Goal: Book appointment/travel/reservation

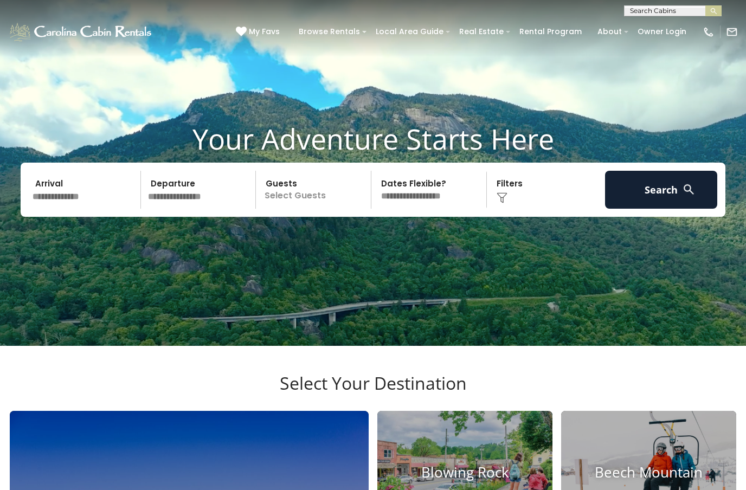
scroll to position [29, 0]
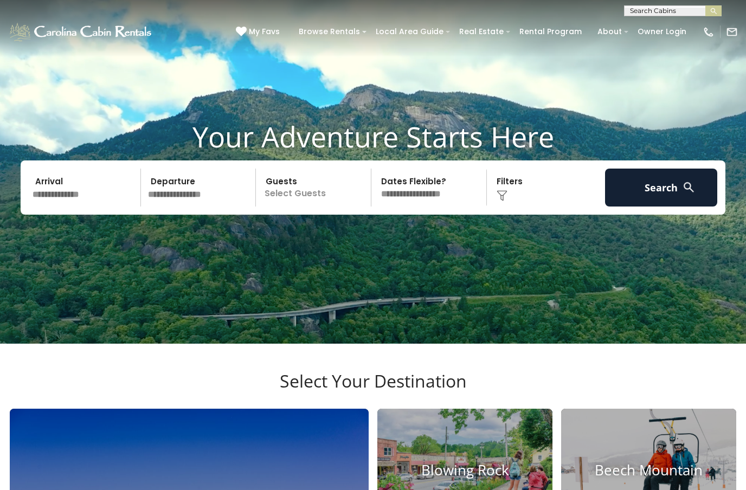
click at [88, 204] on input "text" at bounding box center [85, 188] width 112 height 38
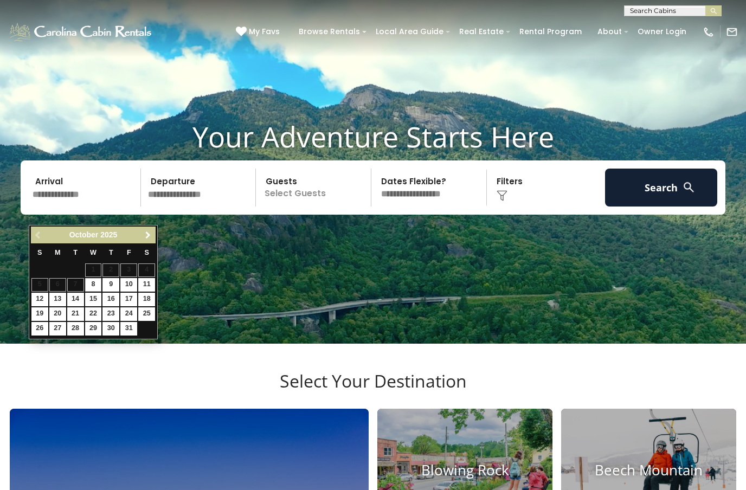
click at [153, 237] on link "Next" at bounding box center [148, 235] width 14 height 14
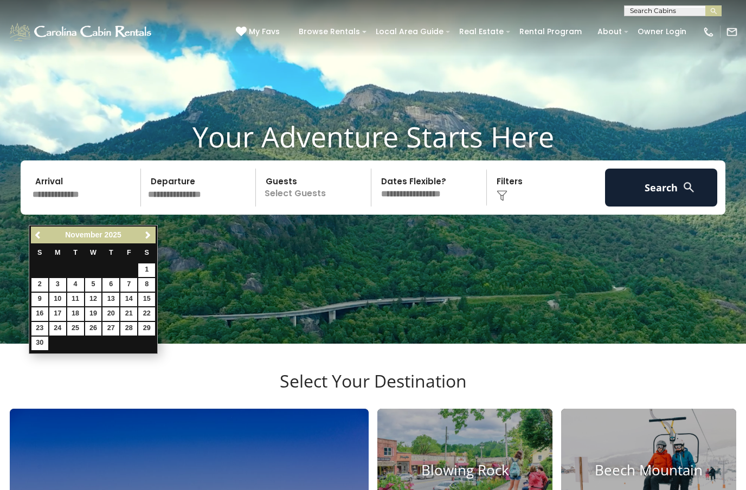
click at [155, 234] on link "Next" at bounding box center [148, 235] width 14 height 14
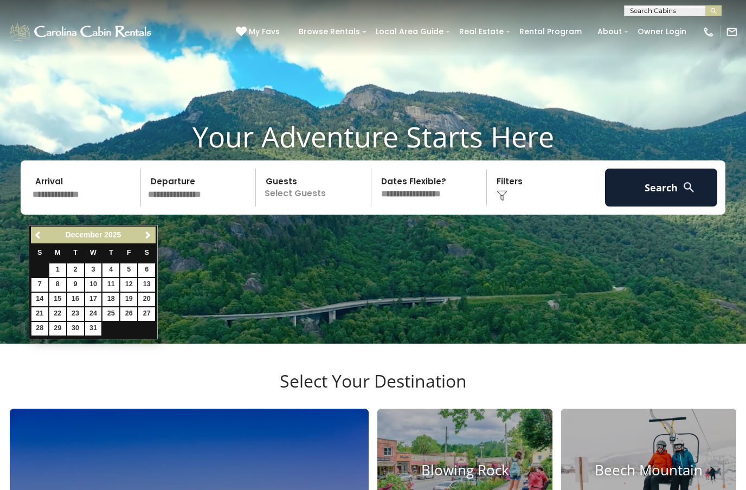
click at [153, 234] on link "Next" at bounding box center [148, 235] width 14 height 14
click at [155, 236] on link "Next" at bounding box center [148, 235] width 14 height 14
click at [155, 234] on link "Next" at bounding box center [148, 235] width 14 height 14
click at [153, 234] on link "Next" at bounding box center [148, 235] width 14 height 14
click at [153, 235] on link "Next" at bounding box center [148, 235] width 14 height 14
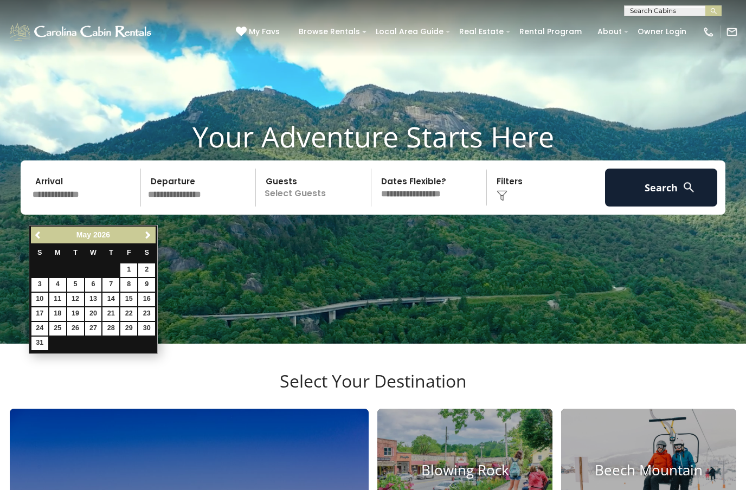
click at [149, 237] on span "Next" at bounding box center [148, 235] width 9 height 9
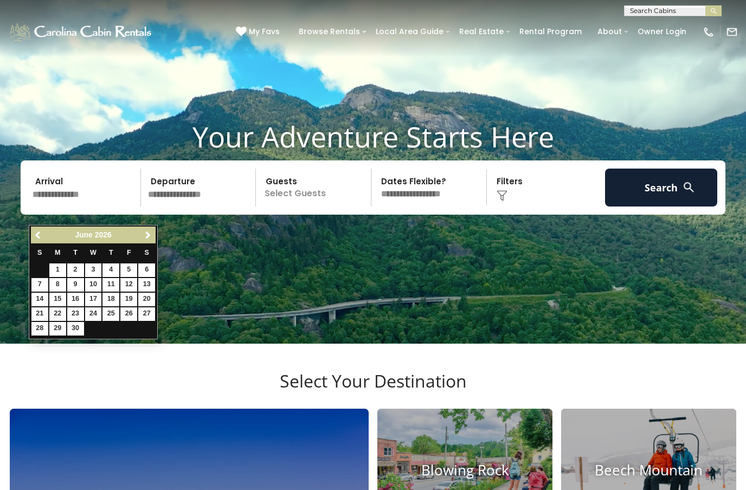
click at [131, 286] on link "12" at bounding box center [128, 285] width 17 height 14
type input "*******"
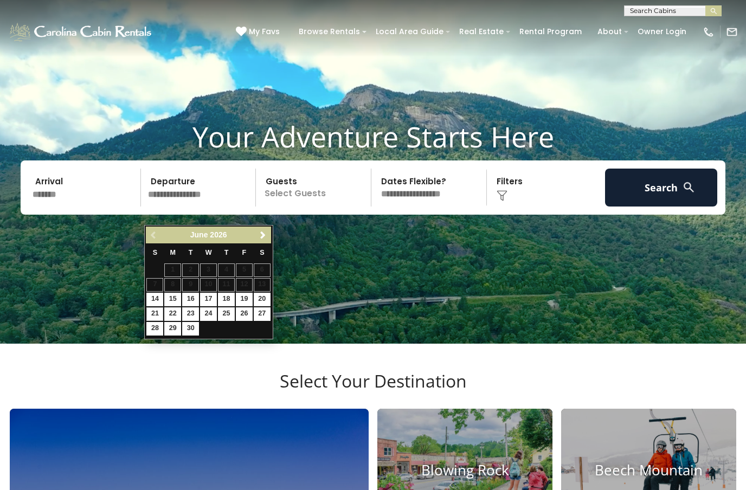
click at [153, 313] on link "21" at bounding box center [154, 314] width 17 height 14
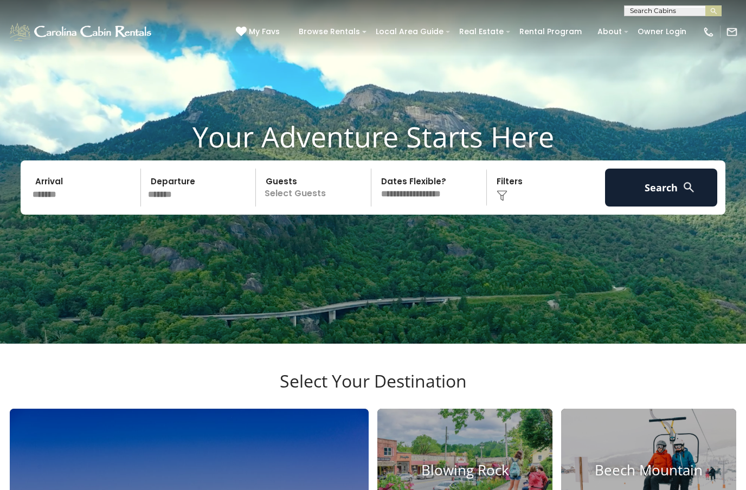
click at [203, 204] on input "*******" at bounding box center [200, 188] width 112 height 38
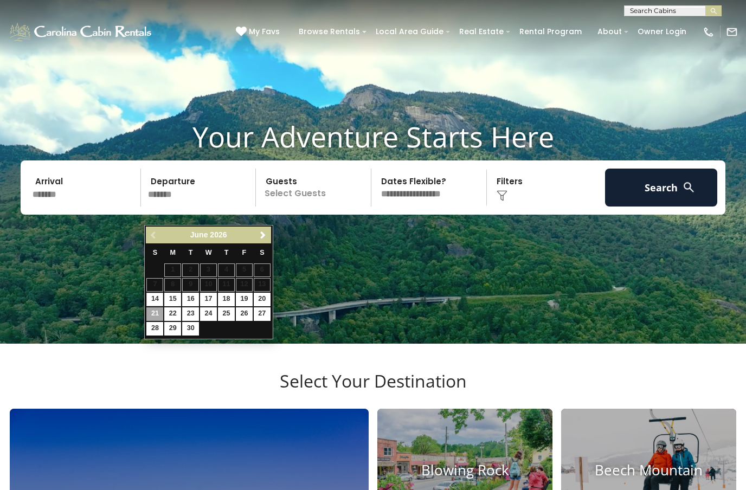
click at [152, 296] on link "14" at bounding box center [154, 300] width 17 height 14
type input "*******"
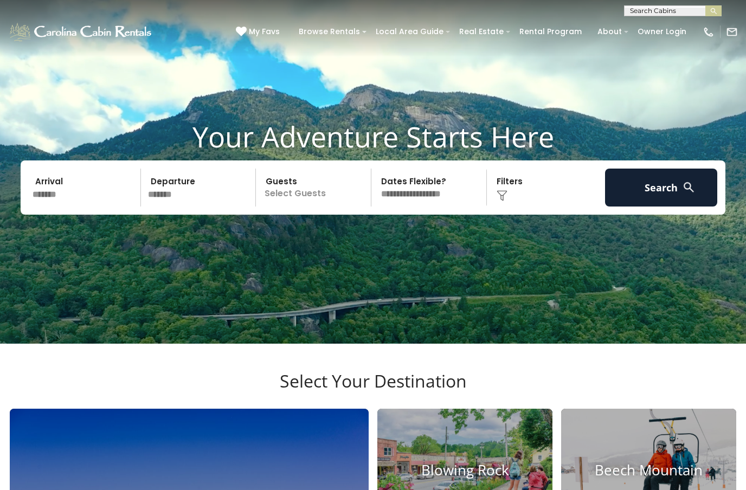
click at [333, 207] on p "Select Guests" at bounding box center [315, 188] width 112 height 38
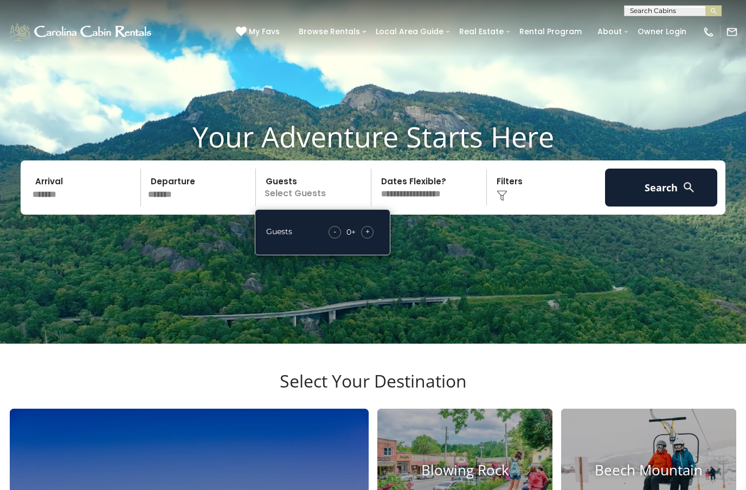
click at [385, 249] on div "Guests - 0 + +" at bounding box center [323, 232] width 136 height 46
click at [371, 239] on div "+" at bounding box center [367, 232] width 12 height 12
click at [368, 237] on span "+" at bounding box center [367, 231] width 4 height 11
click at [374, 239] on div "+" at bounding box center [367, 232] width 12 height 12
click at [667, 207] on button "Search" at bounding box center [661, 188] width 112 height 38
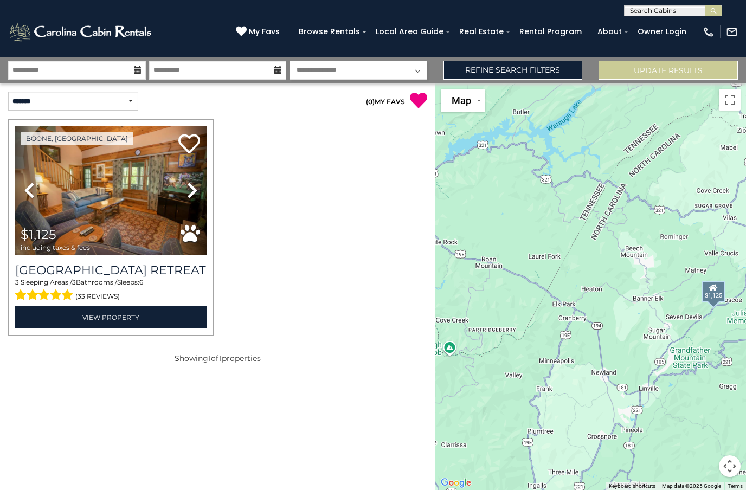
click at [159, 325] on link "View Property" at bounding box center [110, 317] width 191 height 22
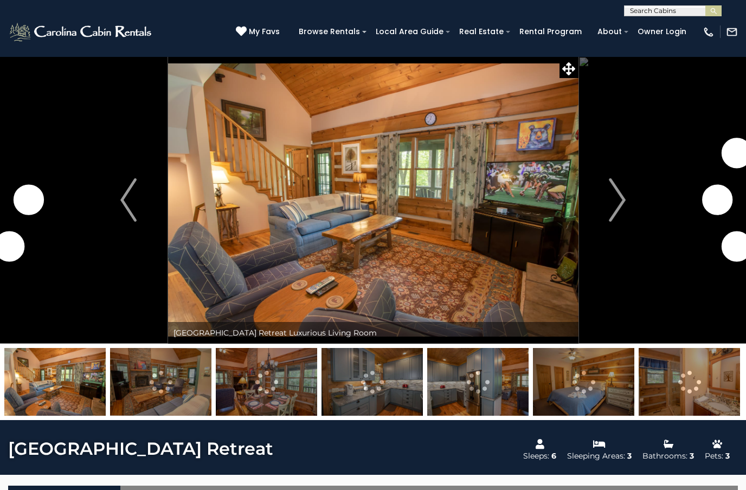
click at [613, 201] on img "Next" at bounding box center [617, 199] width 16 height 43
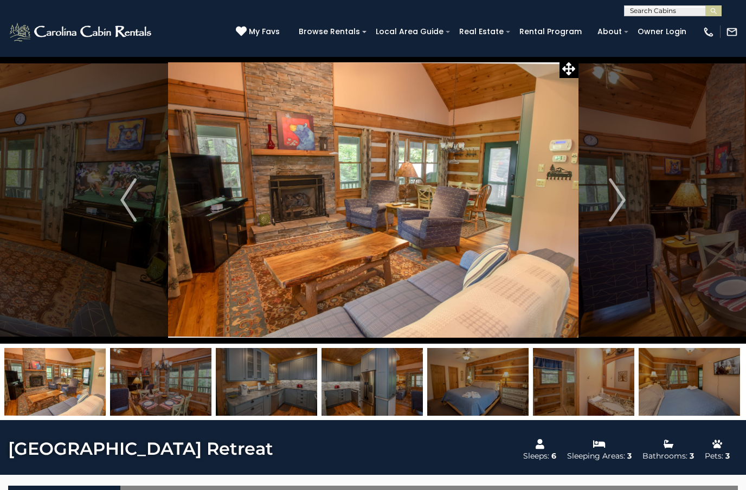
click at [612, 205] on img "Next" at bounding box center [617, 199] width 16 height 43
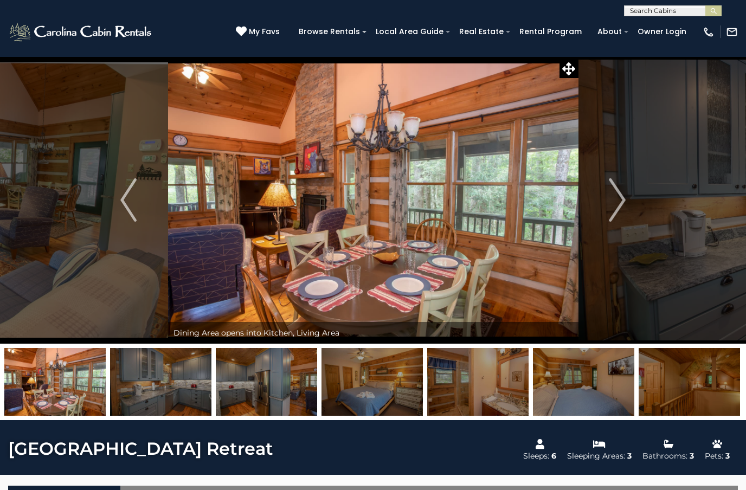
click at [614, 209] on img "Next" at bounding box center [617, 199] width 16 height 43
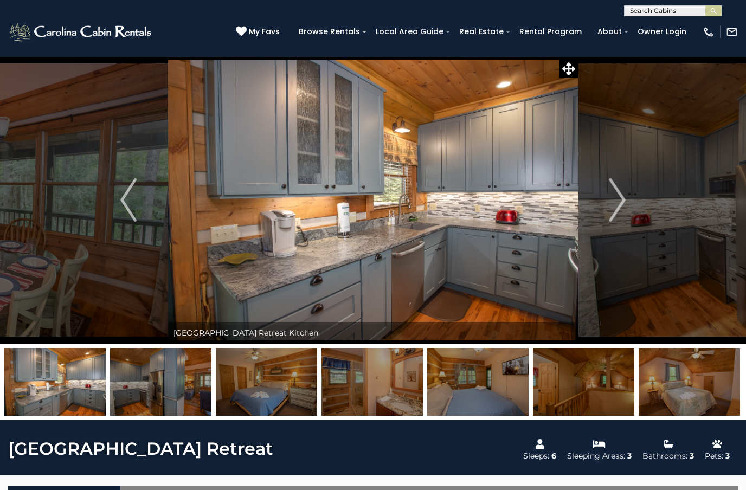
click at [618, 206] on img "Next" at bounding box center [617, 199] width 16 height 43
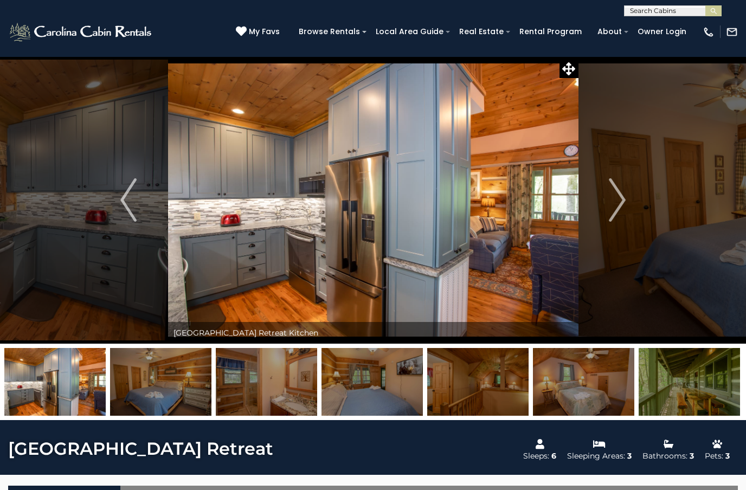
click at [614, 211] on img "Next" at bounding box center [617, 199] width 16 height 43
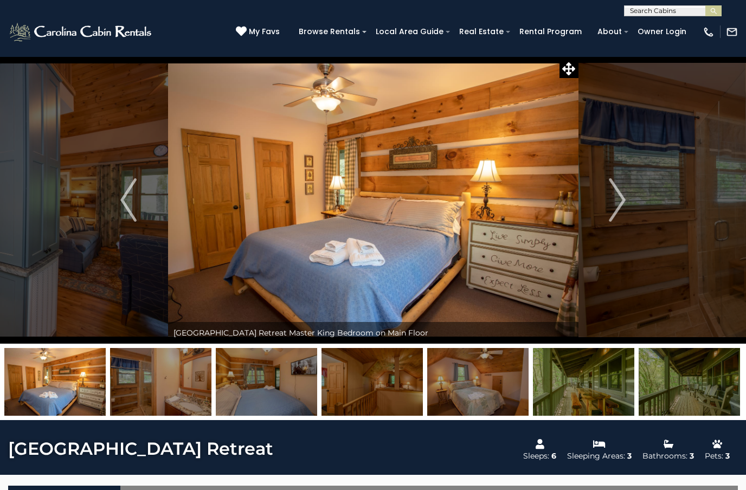
click at [614, 207] on img "Next" at bounding box center [617, 199] width 16 height 43
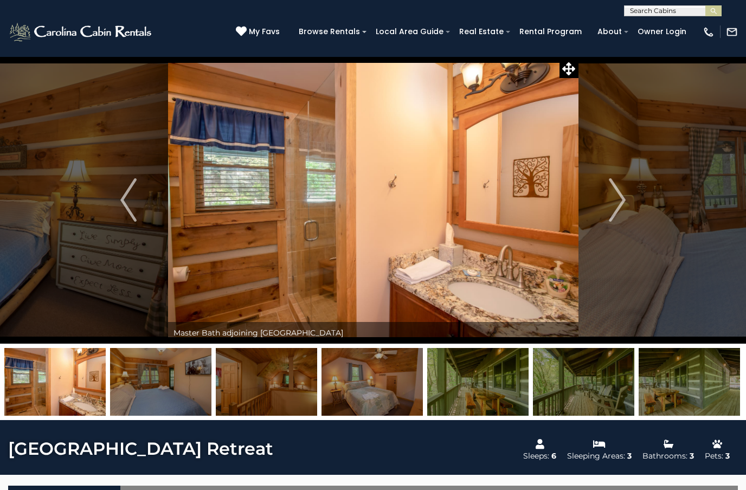
click at [613, 208] on img "Next" at bounding box center [617, 199] width 16 height 43
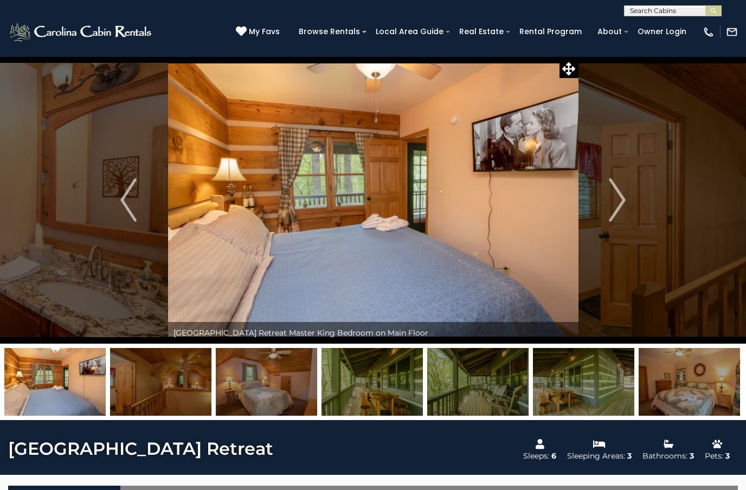
click at [618, 211] on img "Next" at bounding box center [617, 199] width 16 height 43
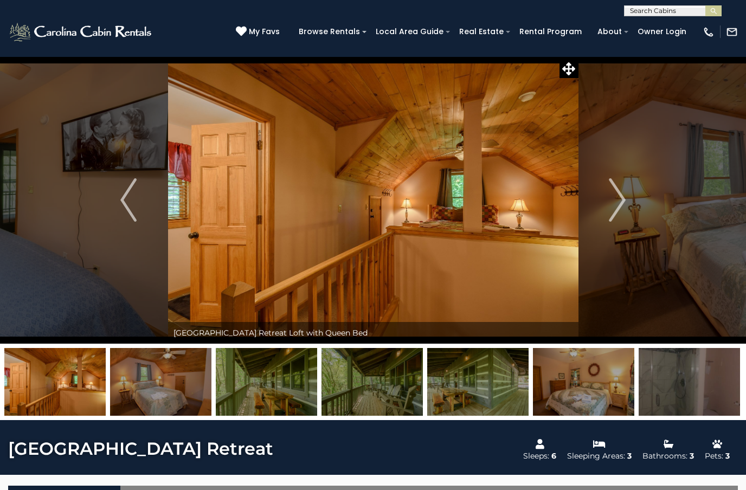
click at [615, 207] on img "Next" at bounding box center [617, 199] width 16 height 43
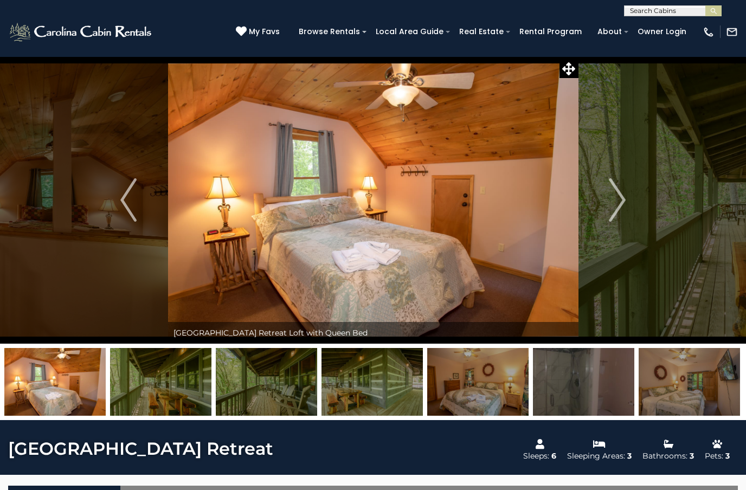
click at [615, 213] on img "Next" at bounding box center [617, 199] width 16 height 43
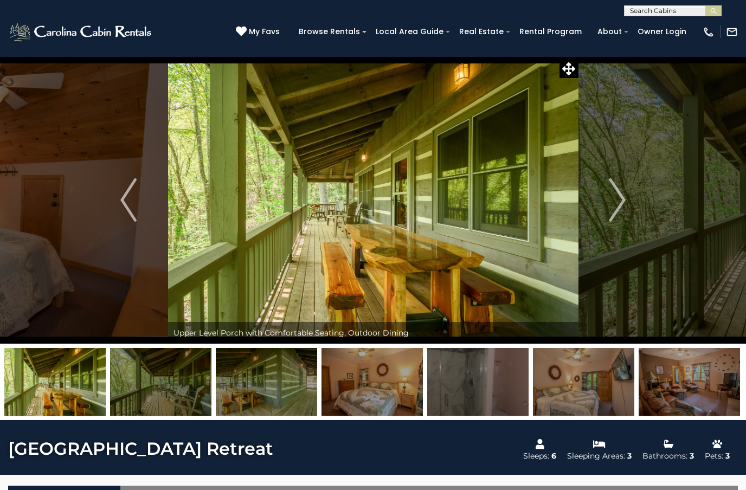
click at [621, 209] on img "Next" at bounding box center [617, 199] width 16 height 43
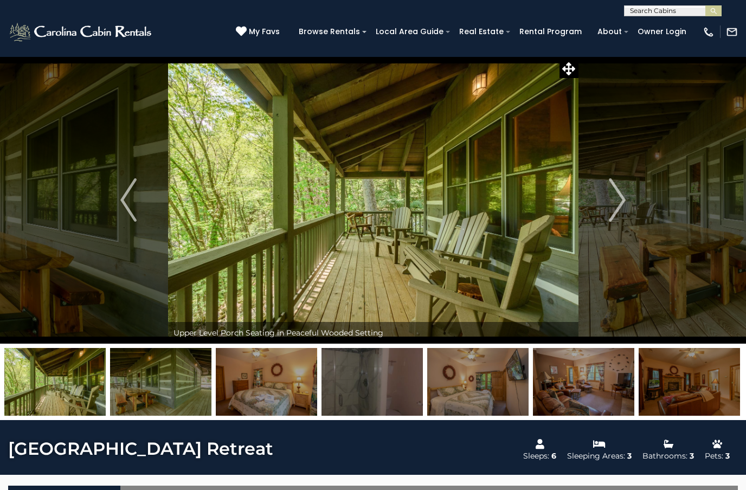
click at [618, 210] on img "Next" at bounding box center [617, 199] width 16 height 43
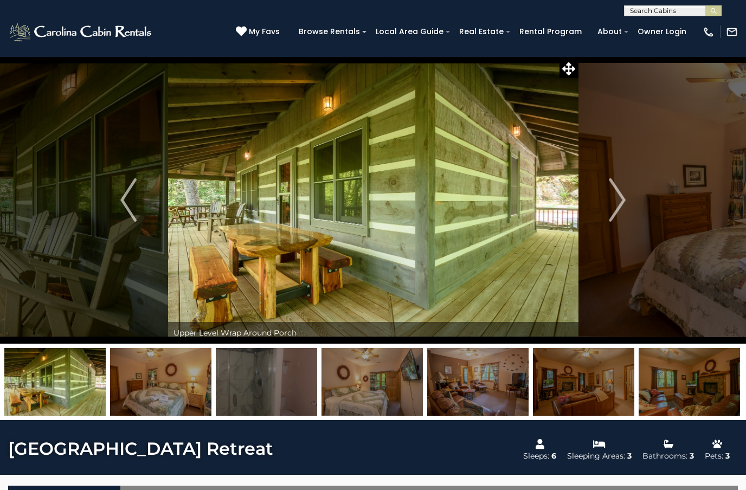
click at [611, 212] on img "Next" at bounding box center [617, 199] width 16 height 43
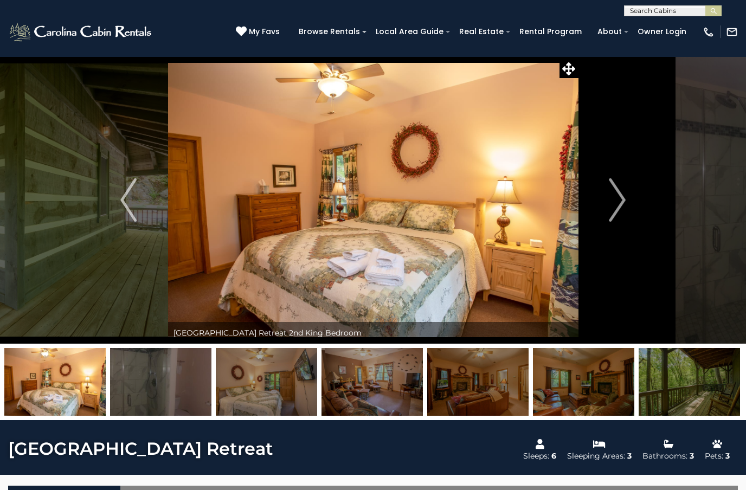
click at [609, 212] on img "Next" at bounding box center [617, 199] width 16 height 43
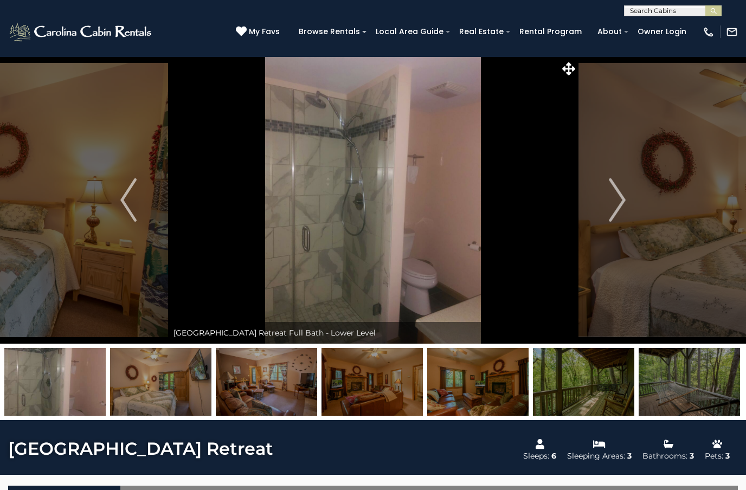
click at [615, 211] on img "Next" at bounding box center [617, 199] width 16 height 43
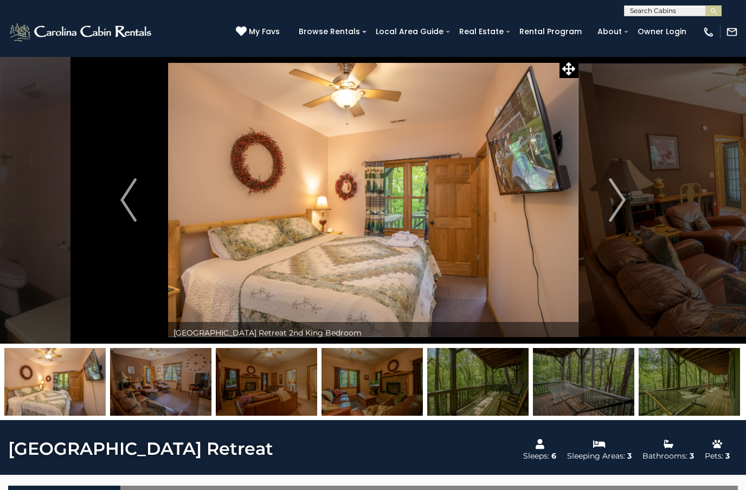
click at [620, 209] on img "Next" at bounding box center [617, 199] width 16 height 43
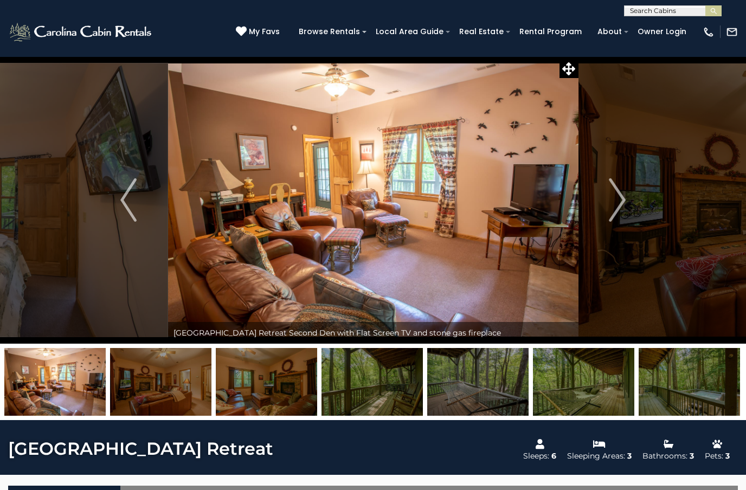
click at [619, 208] on img "Next" at bounding box center [617, 199] width 16 height 43
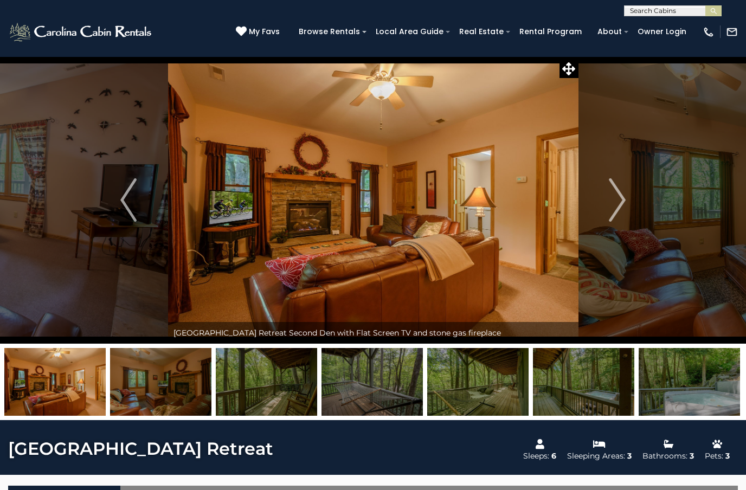
click at [618, 209] on img "Next" at bounding box center [617, 199] width 16 height 43
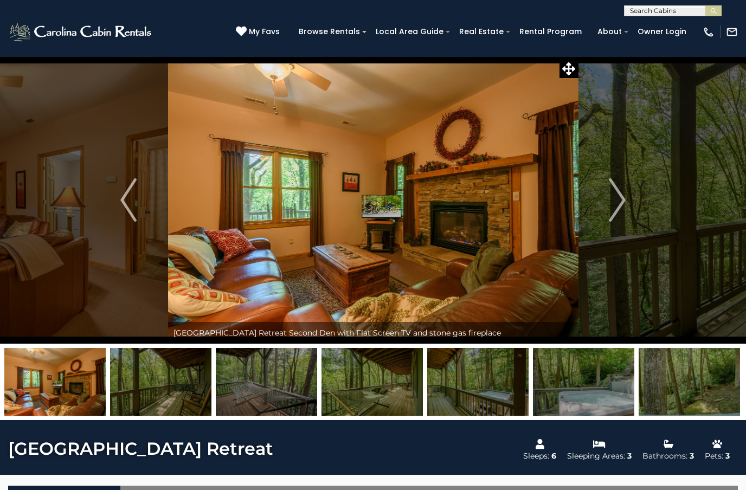
click at [625, 209] on img "Next" at bounding box center [617, 199] width 16 height 43
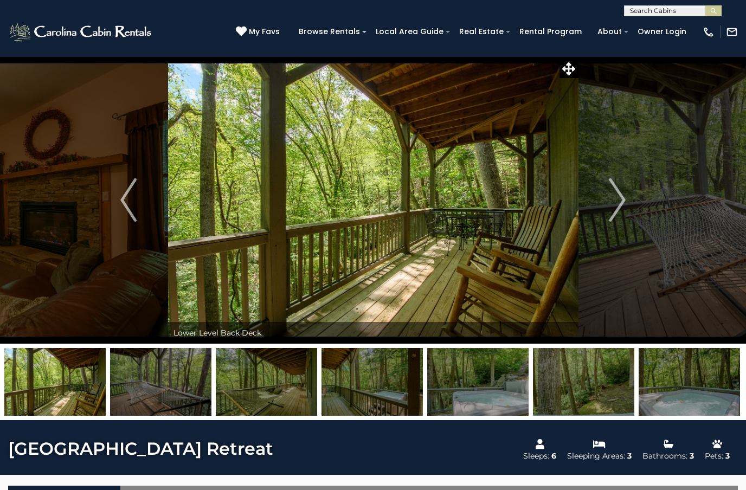
click at [621, 210] on img "Next" at bounding box center [617, 199] width 16 height 43
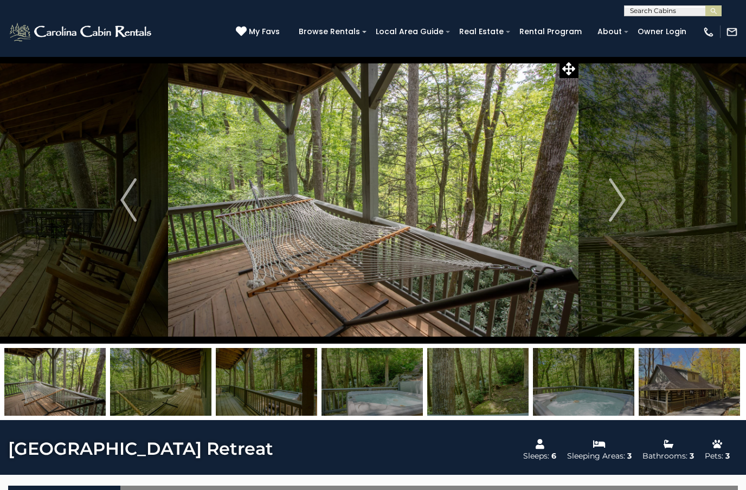
click at [615, 213] on img "Next" at bounding box center [617, 199] width 16 height 43
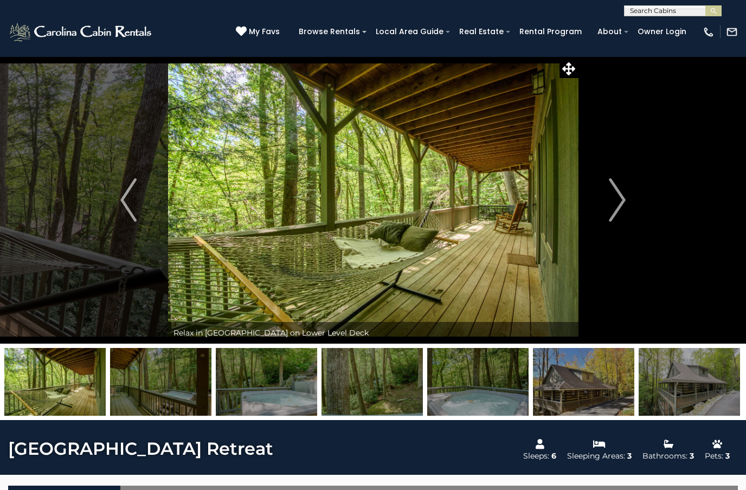
click at [613, 213] on img "Next" at bounding box center [617, 199] width 16 height 43
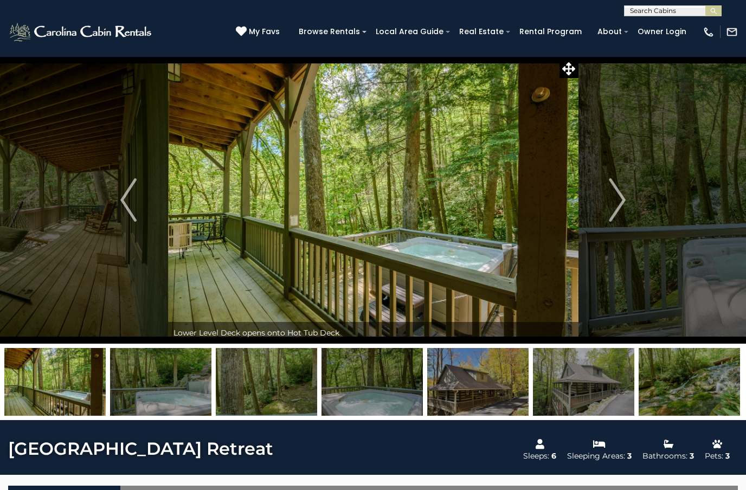
click at [608, 211] on button "Next" at bounding box center [617, 199] width 79 height 287
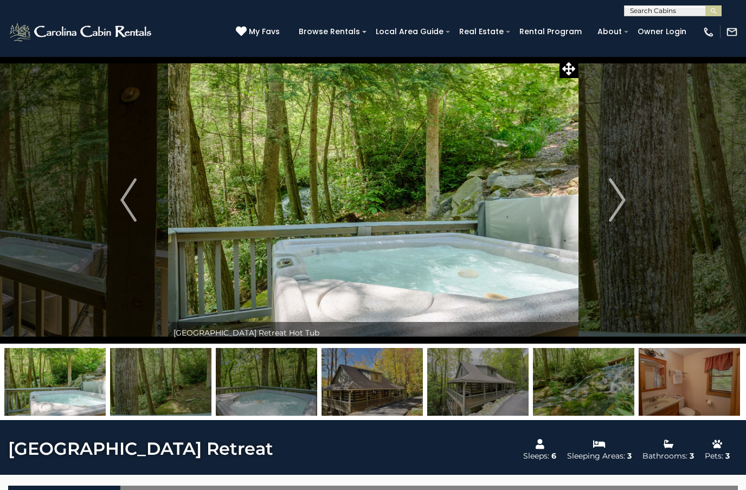
click at [607, 209] on button "Next" at bounding box center [617, 199] width 79 height 287
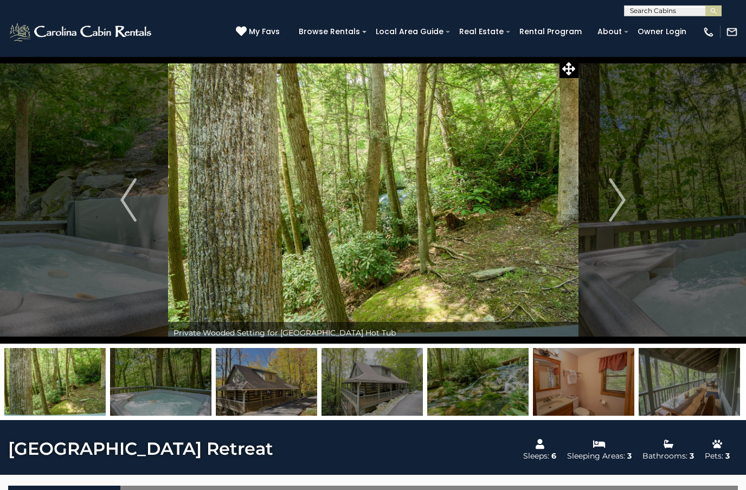
click at [608, 214] on button "Next" at bounding box center [617, 199] width 79 height 287
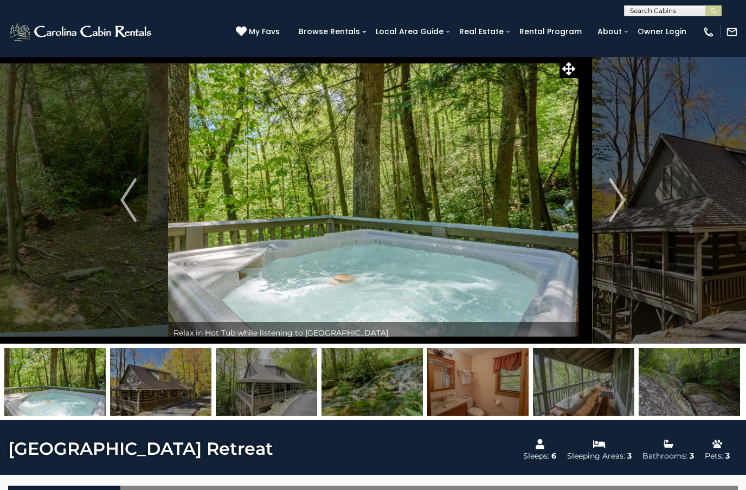
click at [608, 214] on button "Next" at bounding box center [617, 199] width 79 height 287
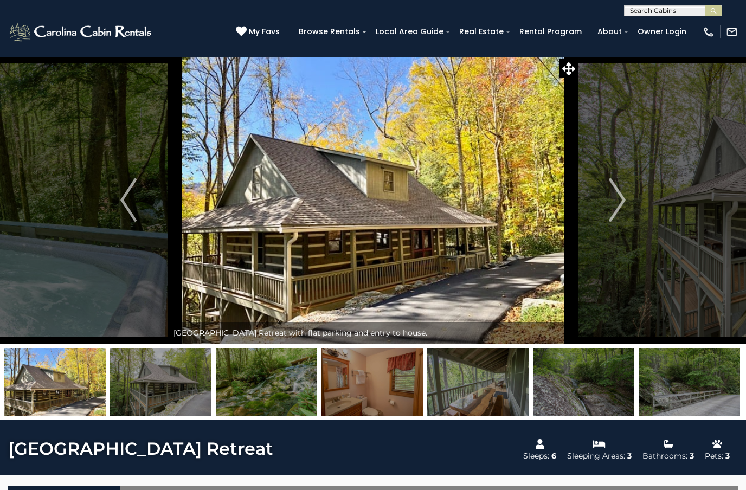
click at [606, 211] on button "Next" at bounding box center [617, 199] width 79 height 287
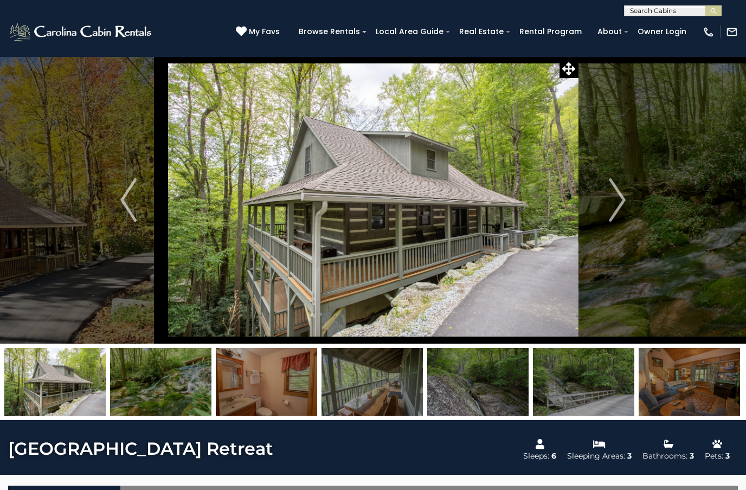
click at [606, 213] on button "Next" at bounding box center [617, 199] width 79 height 287
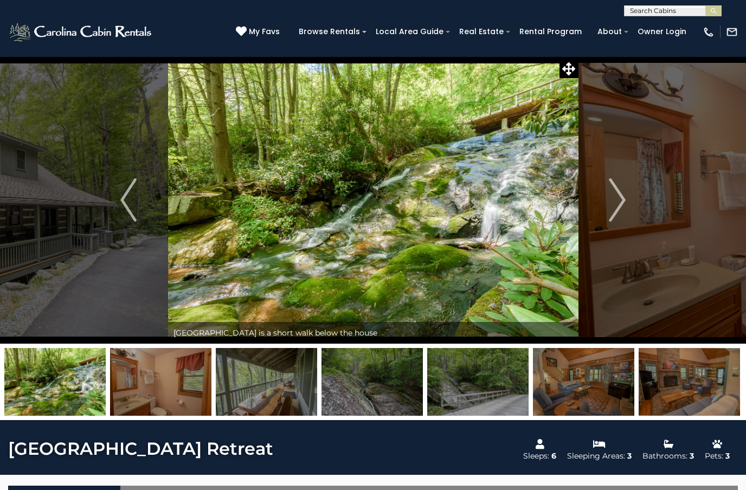
click at [609, 211] on img "Next" at bounding box center [617, 199] width 16 height 43
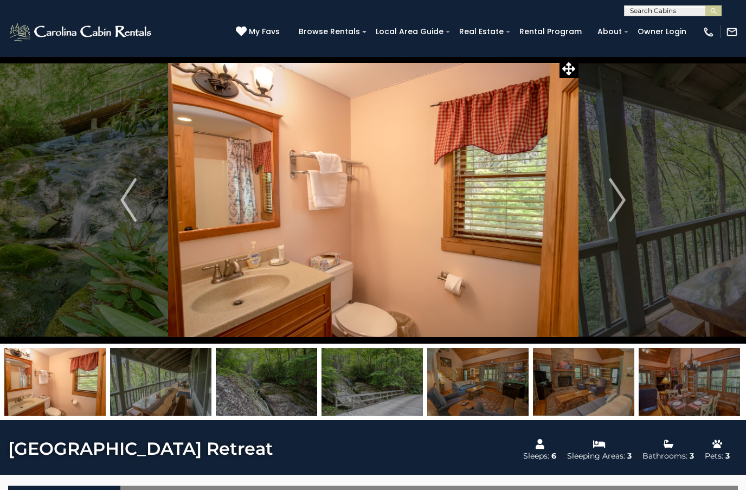
click at [608, 213] on button "Next" at bounding box center [617, 199] width 79 height 287
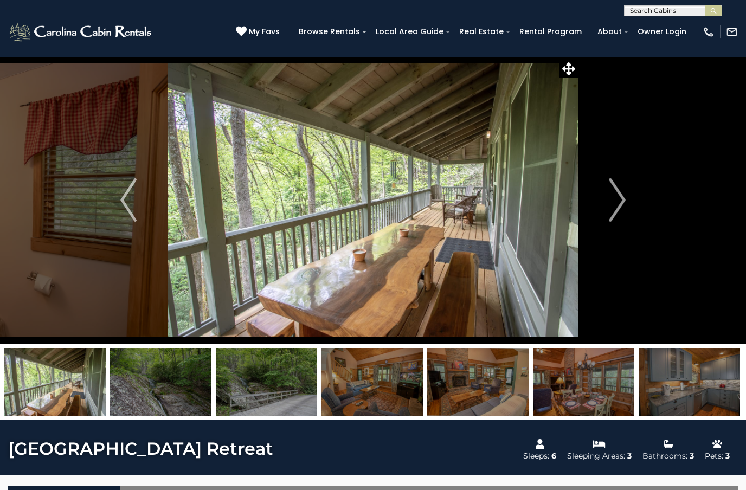
click at [612, 209] on img "Next" at bounding box center [617, 199] width 16 height 43
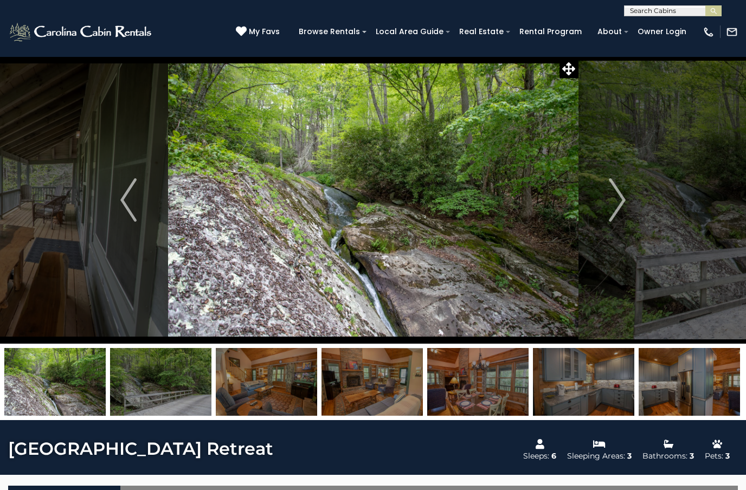
click at [612, 209] on img "Next" at bounding box center [617, 199] width 16 height 43
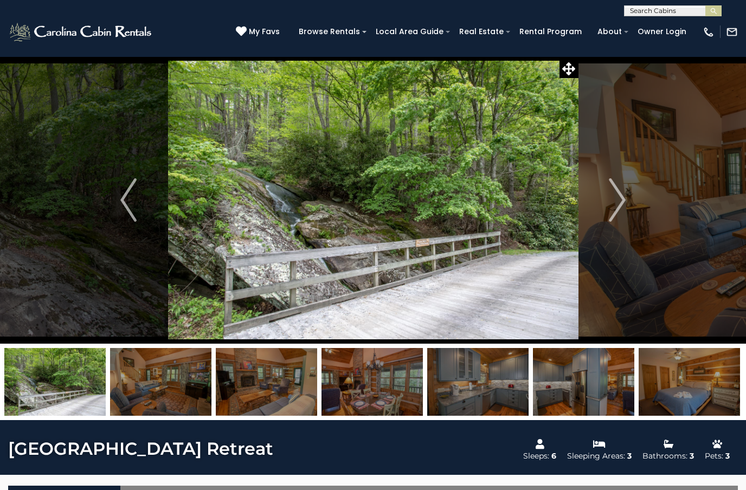
click at [610, 209] on img "Next" at bounding box center [617, 199] width 16 height 43
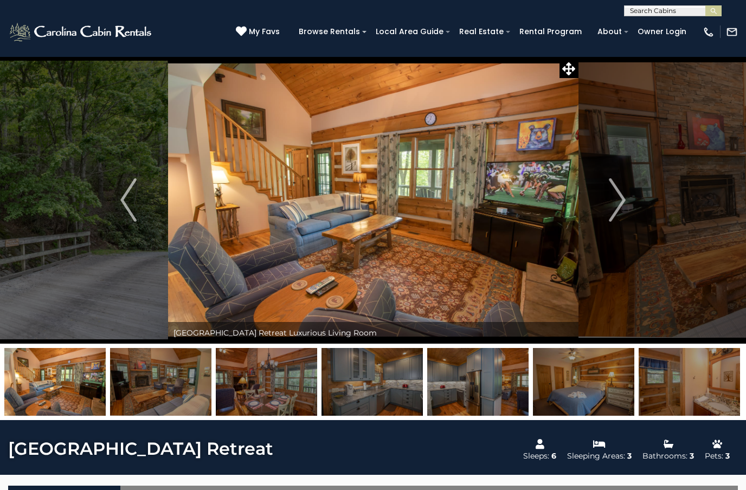
click at [609, 209] on img "Next" at bounding box center [617, 199] width 16 height 43
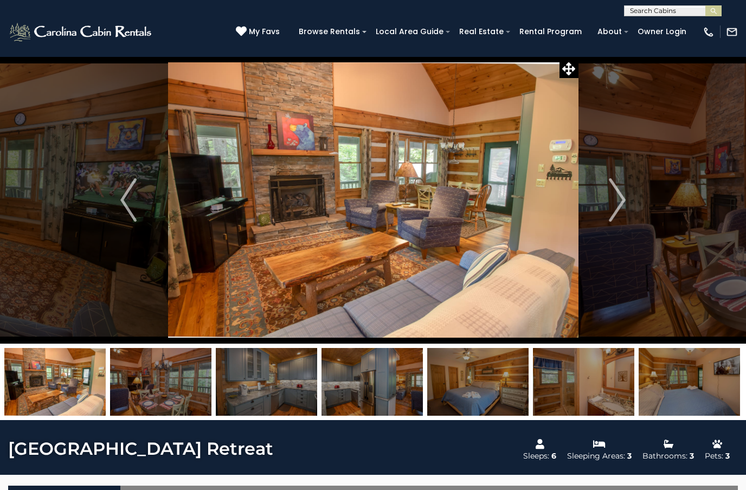
click at [617, 203] on img "Next" at bounding box center [617, 199] width 16 height 43
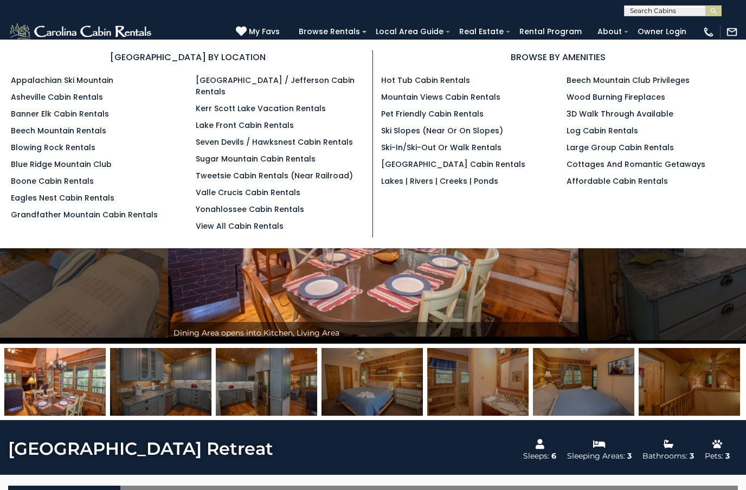
click at [664, 153] on link "Large Group Cabin Rentals" at bounding box center [620, 147] width 107 height 11
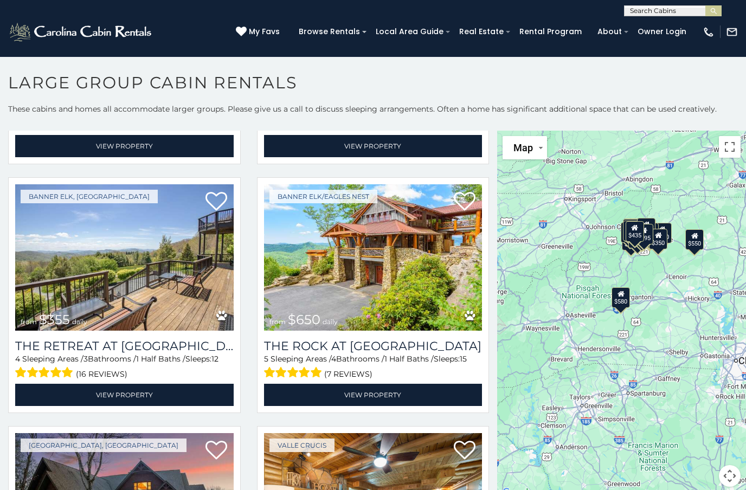
scroll to position [1474, 0]
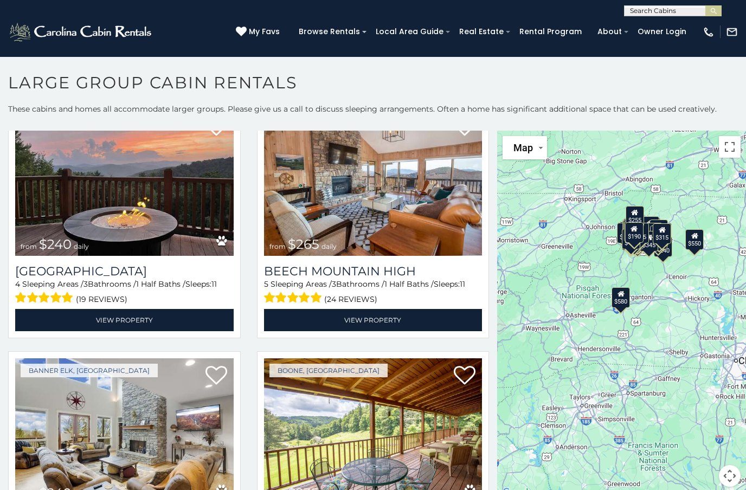
scroll to position [5527, 0]
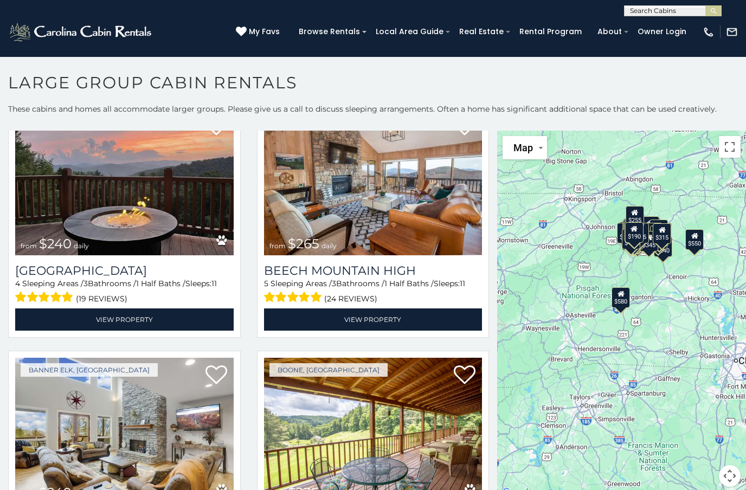
click at [138, 236] on img at bounding box center [124, 182] width 219 height 146
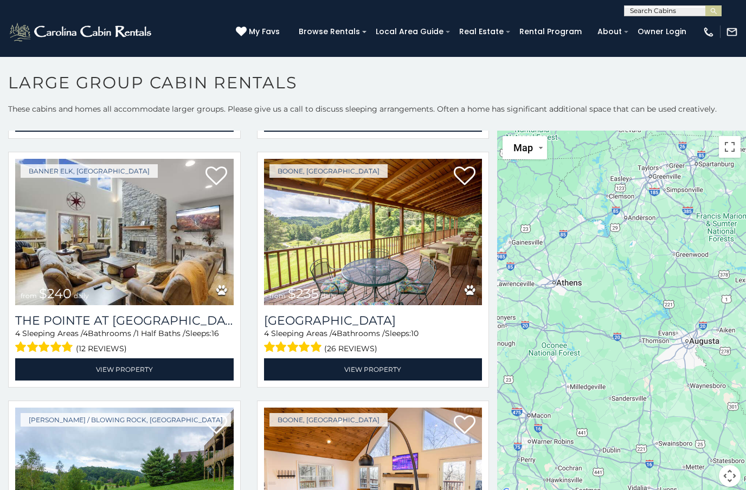
scroll to position [5732, 0]
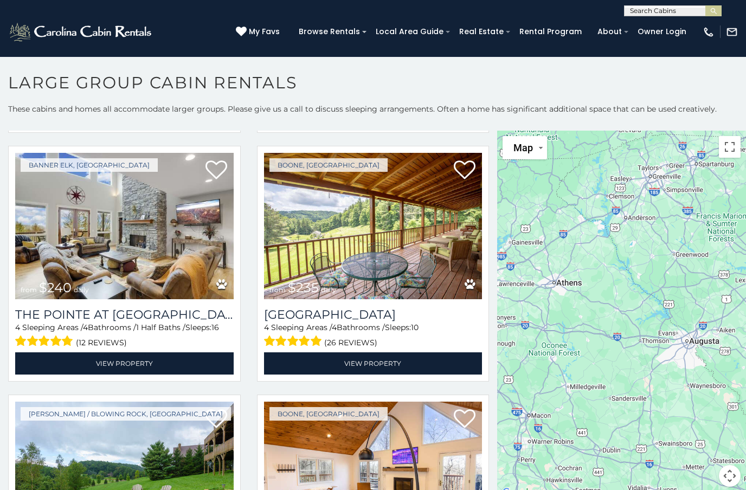
click at [204, 254] on img at bounding box center [124, 226] width 219 height 146
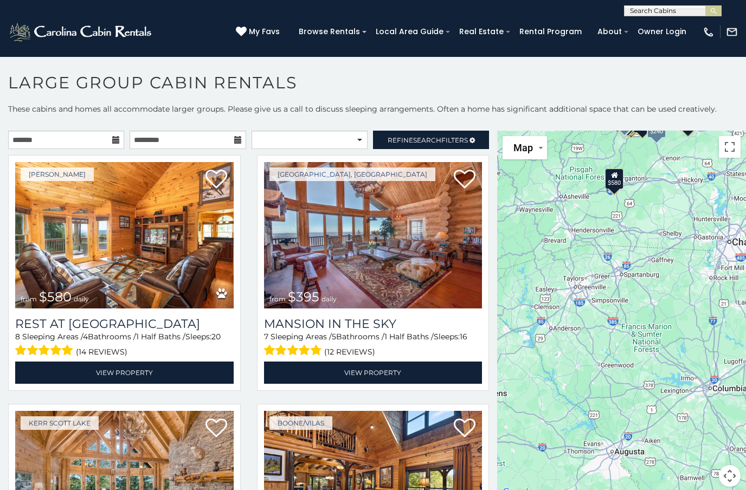
scroll to position [0, 0]
click at [349, 145] on select "**********" at bounding box center [310, 140] width 116 height 18
click at [461, 144] on span "Refine Search Filters" at bounding box center [428, 140] width 80 height 8
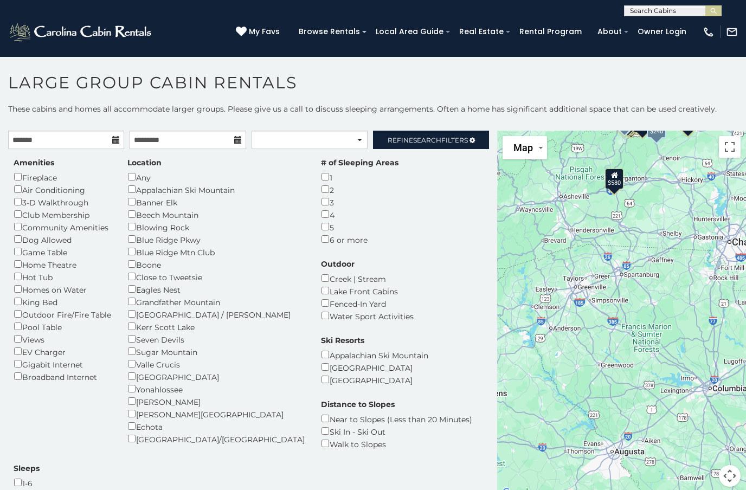
click at [40, 477] on div "1-6" at bounding box center [27, 483] width 26 height 12
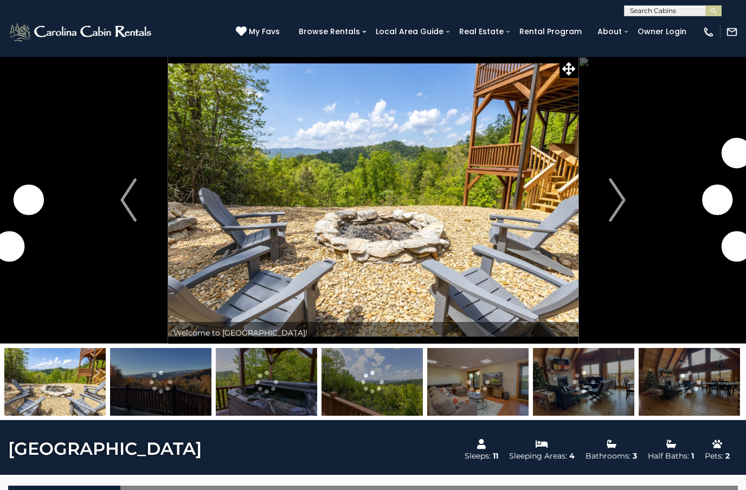
click at [623, 185] on img "Next" at bounding box center [617, 199] width 16 height 43
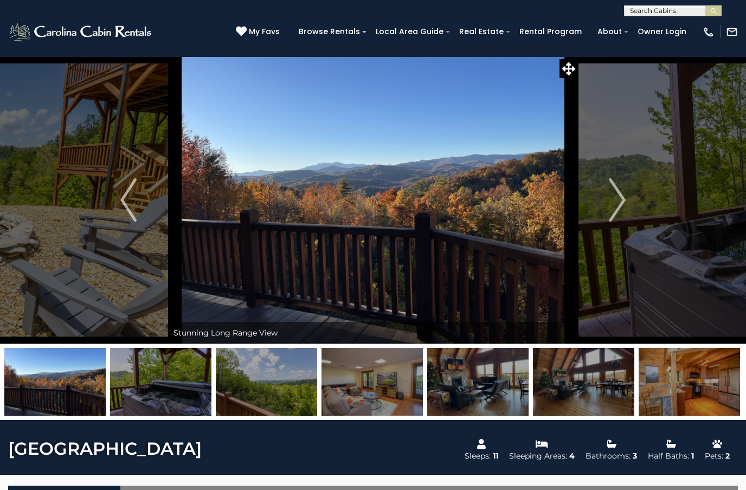
click at [625, 187] on img "Next" at bounding box center [617, 199] width 16 height 43
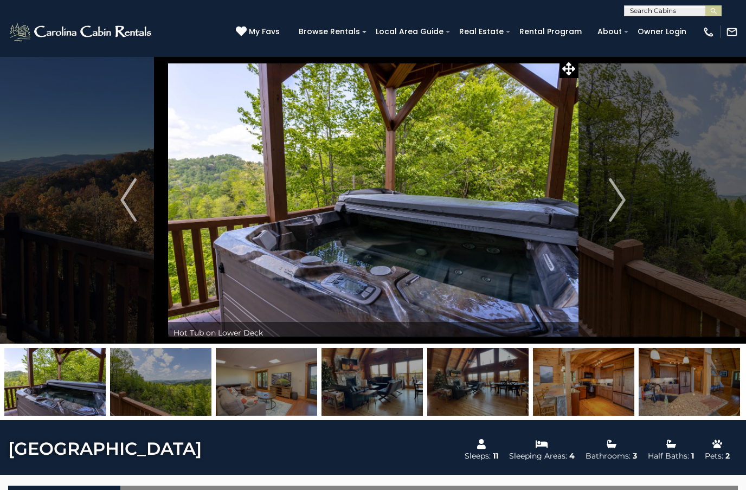
click at [622, 192] on img "Next" at bounding box center [617, 199] width 16 height 43
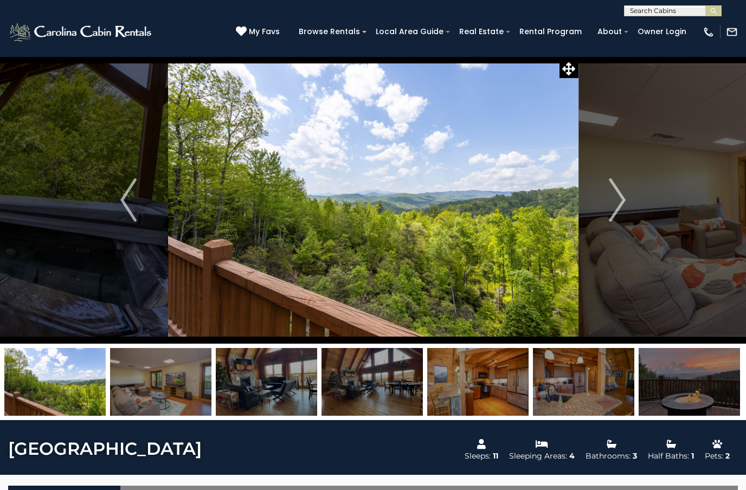
click at [628, 183] on button "Next" at bounding box center [617, 199] width 79 height 287
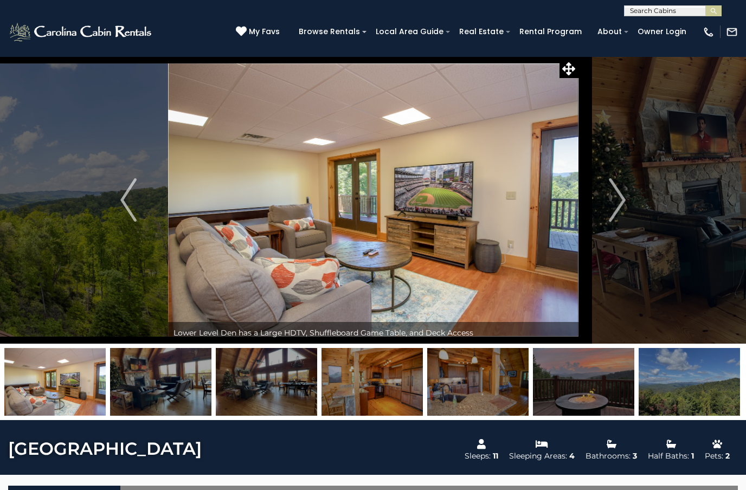
click at [622, 186] on img "Next" at bounding box center [617, 199] width 16 height 43
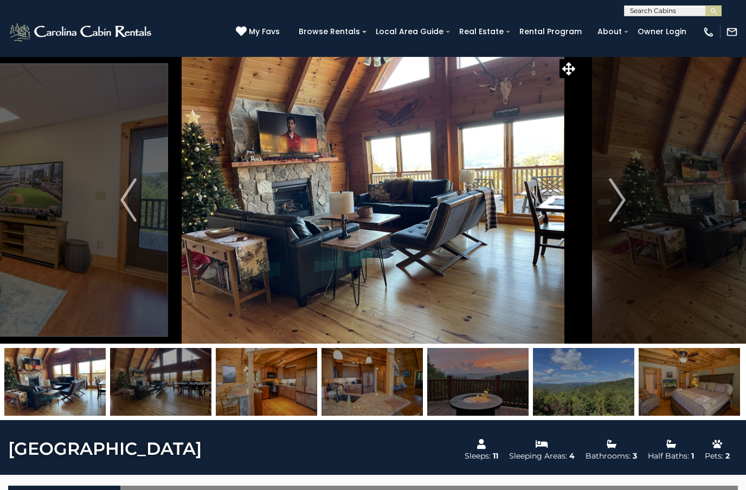
click at [619, 187] on img "Next" at bounding box center [617, 199] width 16 height 43
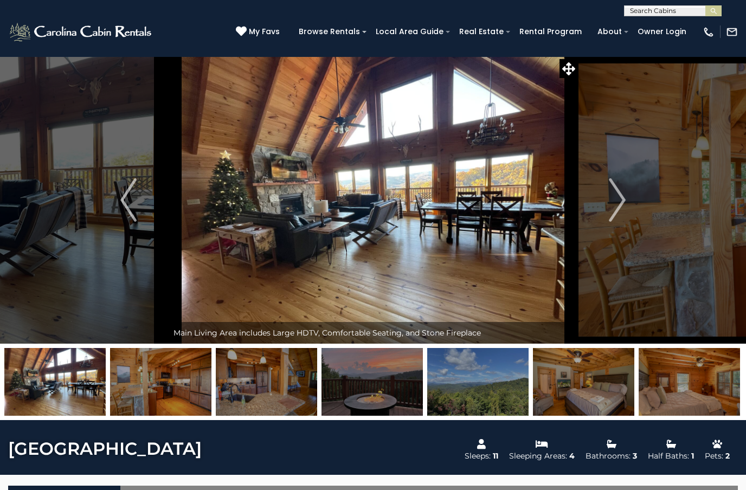
click at [626, 188] on button "Next" at bounding box center [617, 199] width 79 height 287
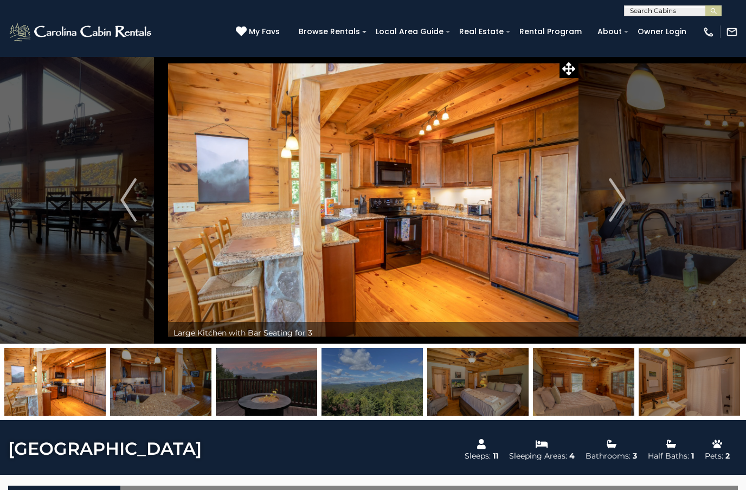
click at [633, 182] on button "Next" at bounding box center [617, 199] width 79 height 287
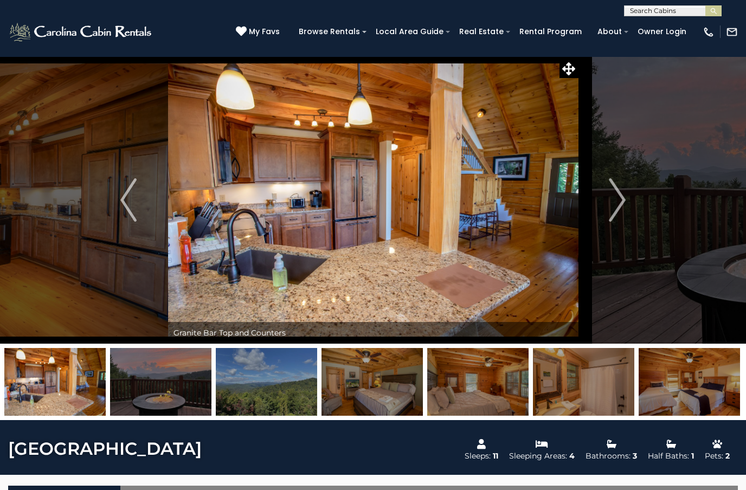
click at [635, 183] on button "Next" at bounding box center [617, 199] width 79 height 287
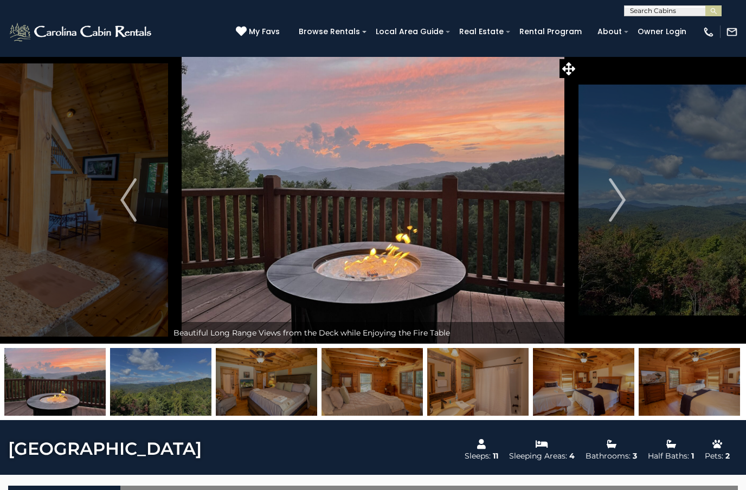
click at [622, 188] on img "Next" at bounding box center [617, 199] width 16 height 43
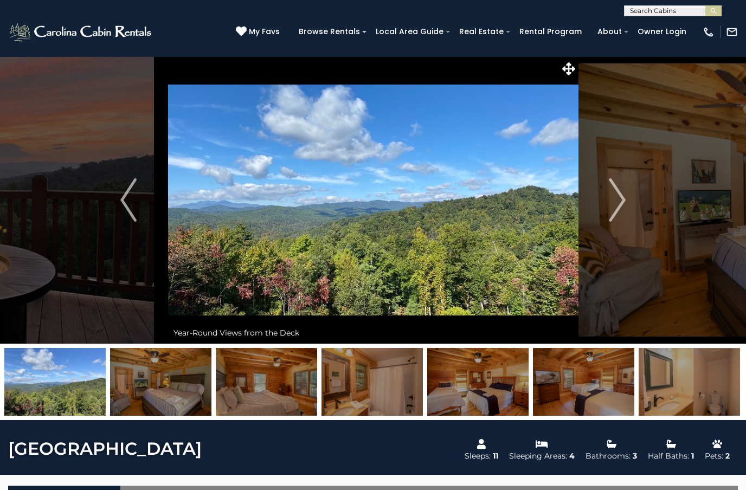
click at [625, 187] on img "Next" at bounding box center [617, 199] width 16 height 43
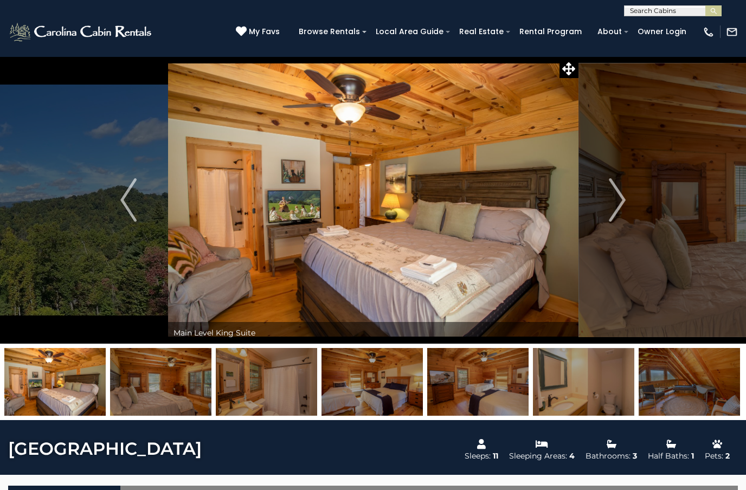
click at [622, 188] on img "Next" at bounding box center [617, 199] width 16 height 43
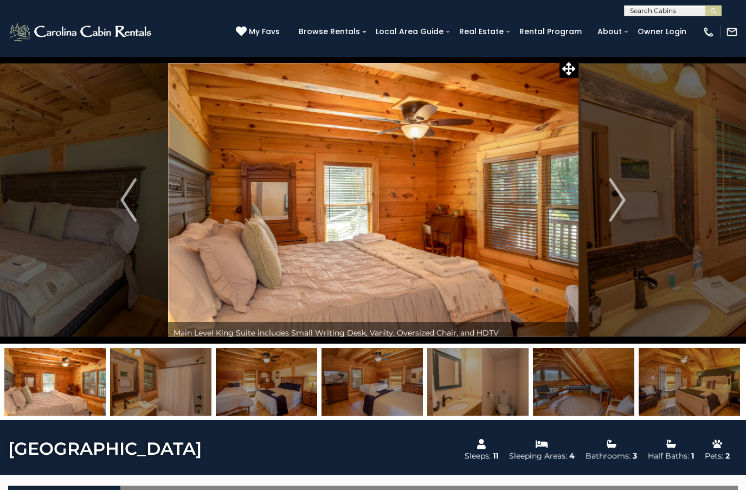
click at [621, 188] on img "Next" at bounding box center [617, 199] width 16 height 43
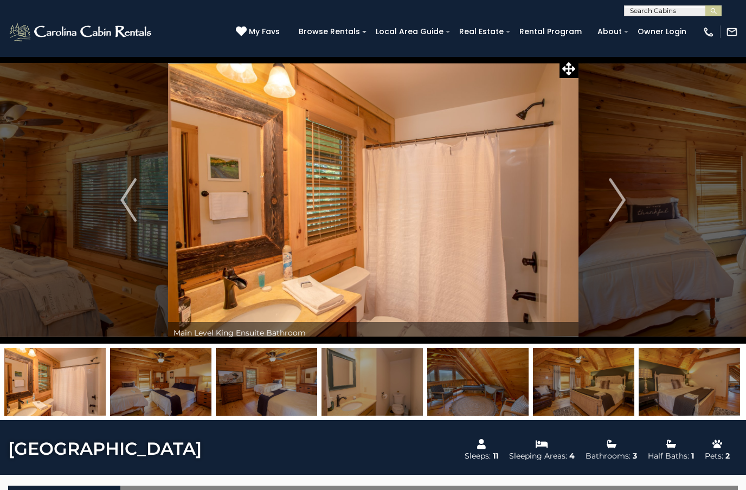
click at [626, 188] on button "Next" at bounding box center [617, 199] width 79 height 287
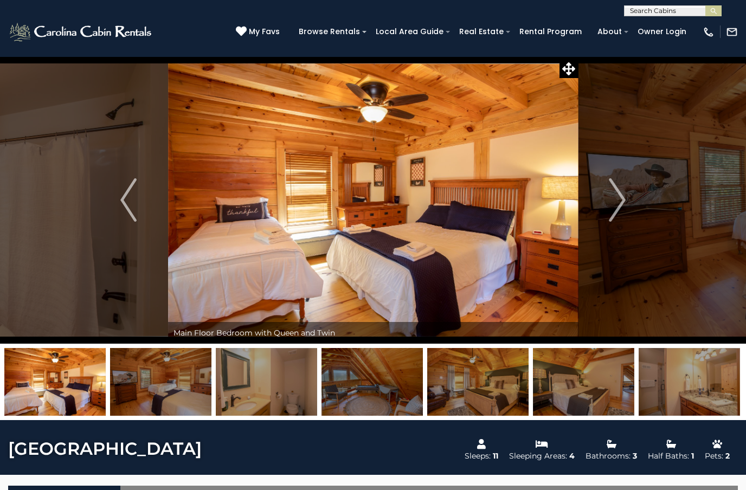
click at [631, 184] on button "Next" at bounding box center [617, 199] width 79 height 287
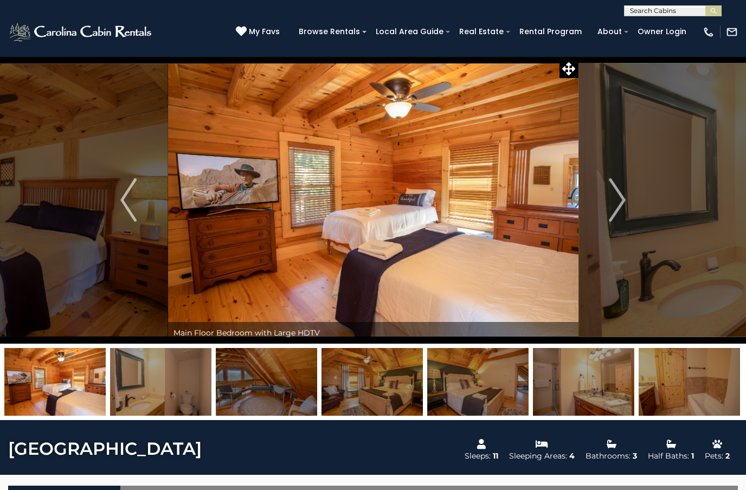
click at [628, 187] on button "Next" at bounding box center [617, 199] width 79 height 287
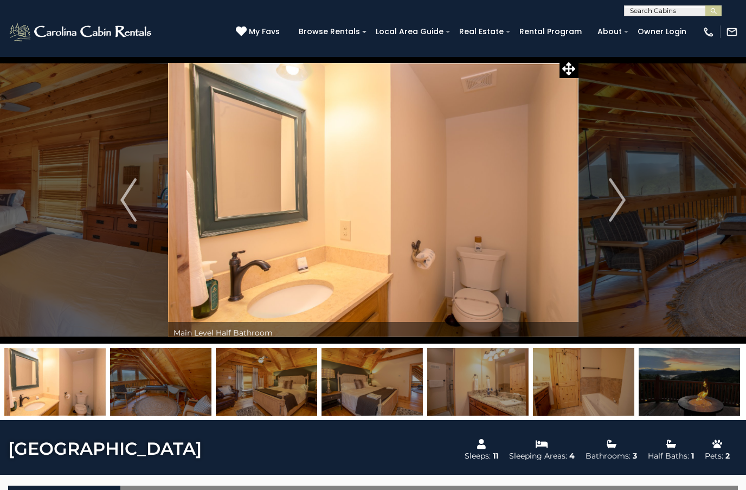
click at [629, 185] on button "Next" at bounding box center [617, 199] width 79 height 287
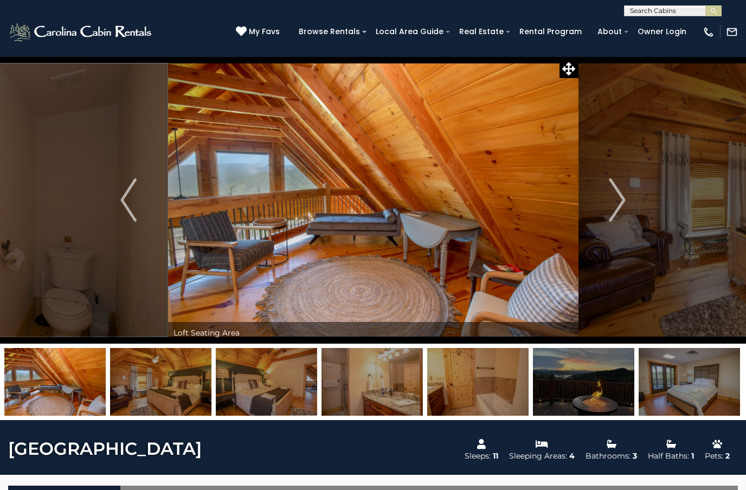
click at [620, 188] on img "Next" at bounding box center [617, 199] width 16 height 43
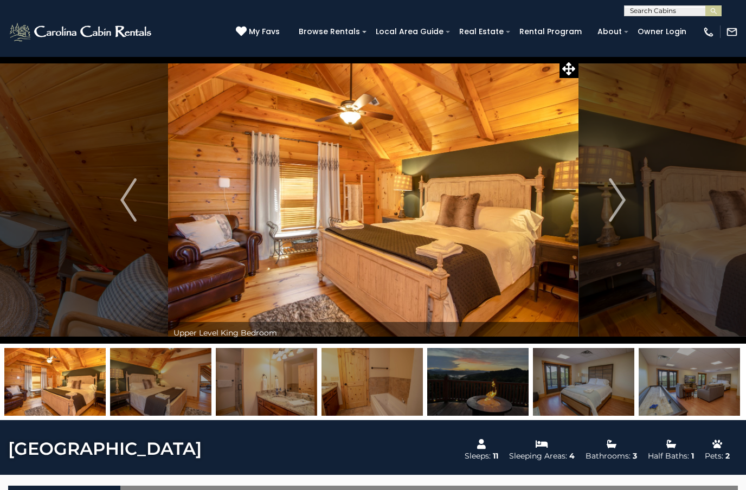
click at [615, 189] on img "Next" at bounding box center [617, 199] width 16 height 43
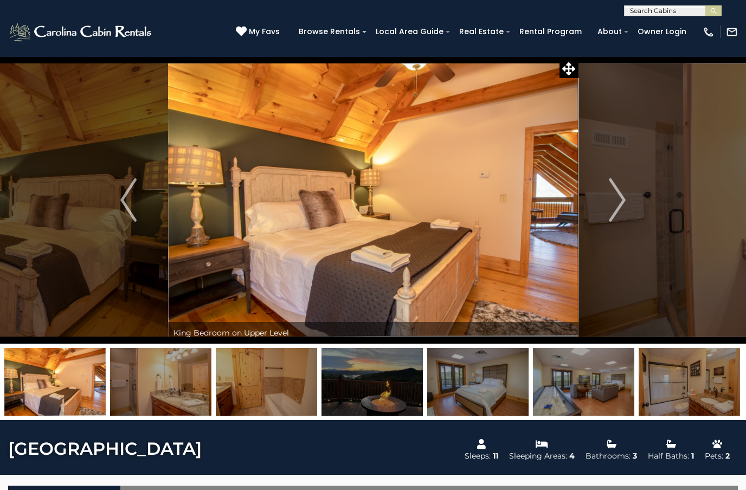
click at [614, 192] on img "Next" at bounding box center [617, 199] width 16 height 43
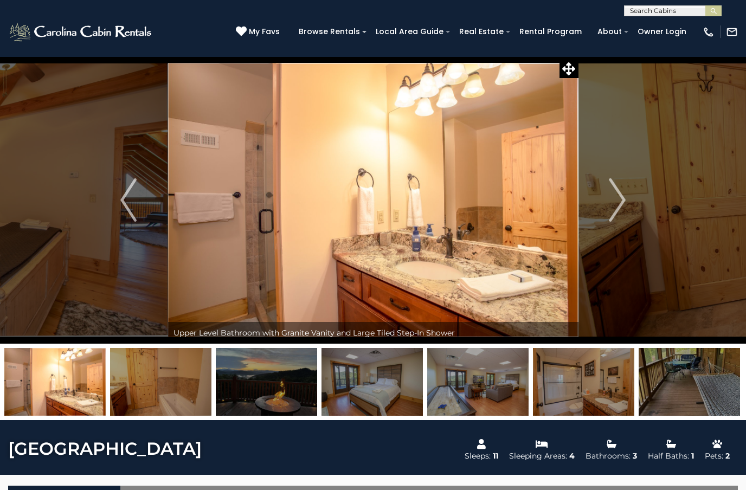
click at [620, 188] on img "Next" at bounding box center [617, 199] width 16 height 43
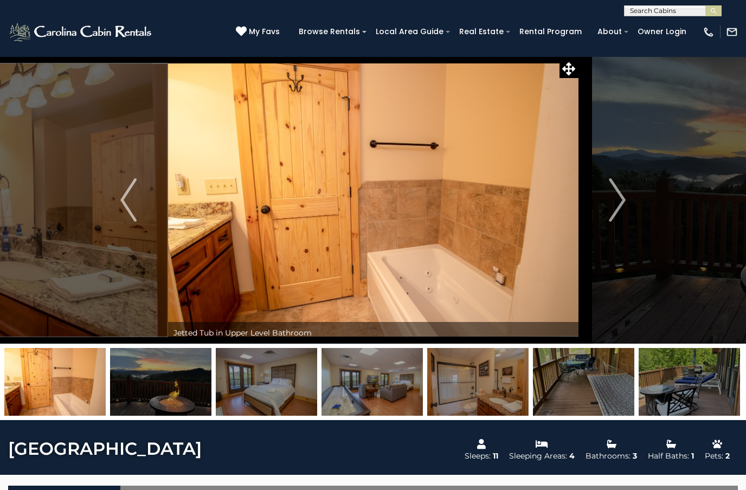
click at [618, 190] on img "Next" at bounding box center [617, 199] width 16 height 43
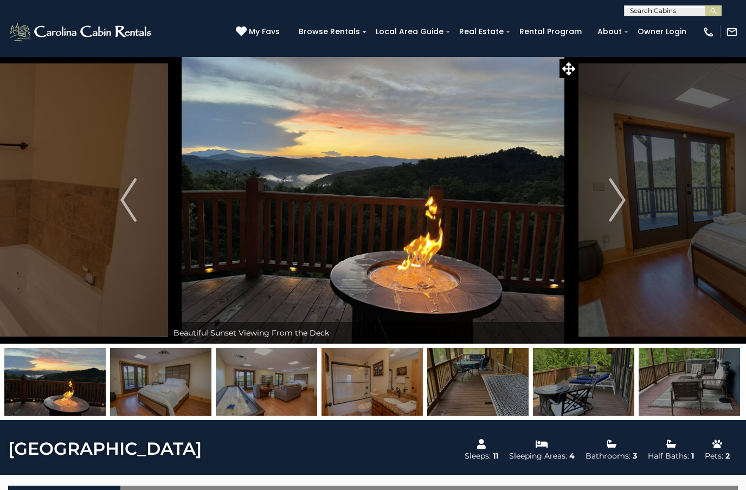
click at [614, 192] on img "Next" at bounding box center [617, 199] width 16 height 43
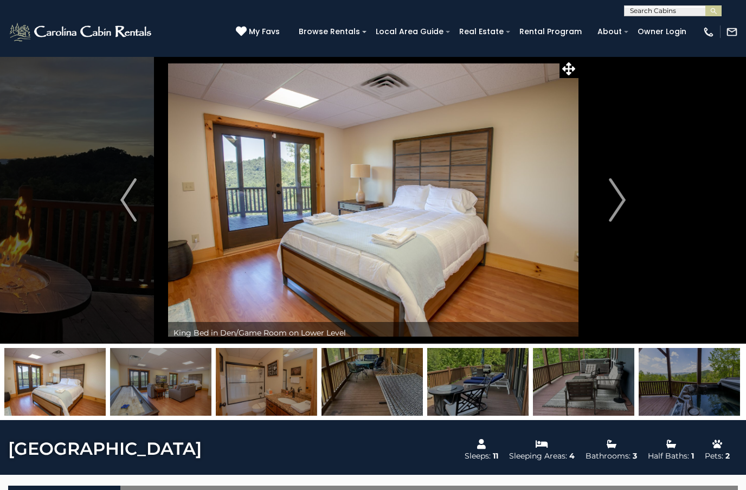
click at [618, 191] on img "Next" at bounding box center [617, 199] width 16 height 43
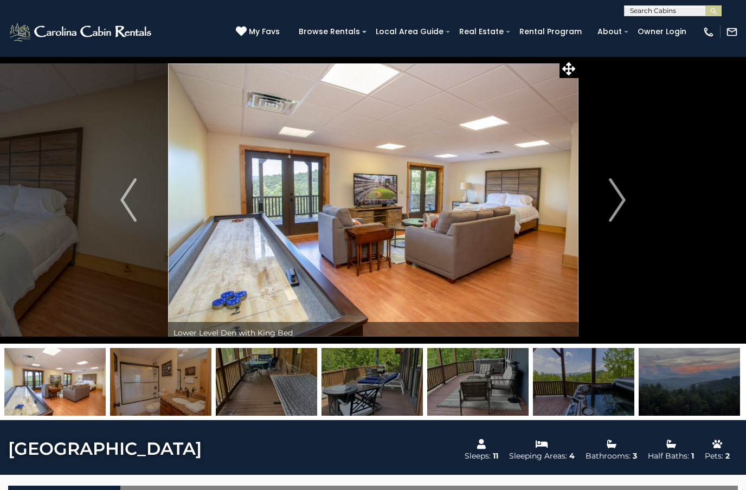
click at [626, 188] on img "Next" at bounding box center [617, 199] width 16 height 43
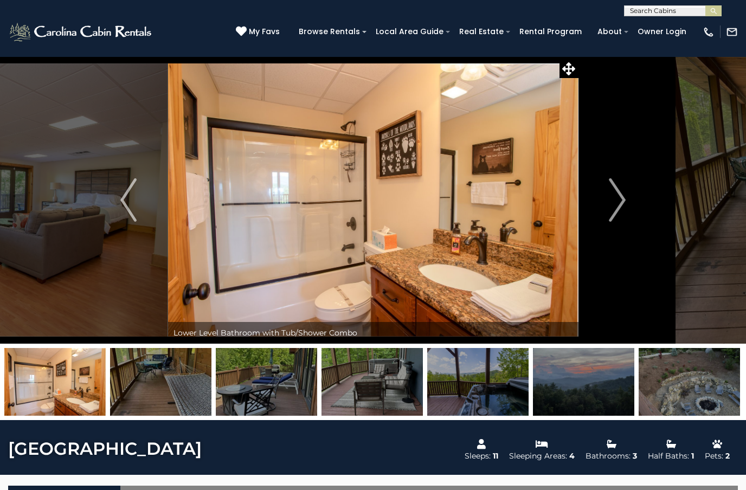
click at [620, 190] on img "Next" at bounding box center [617, 199] width 16 height 43
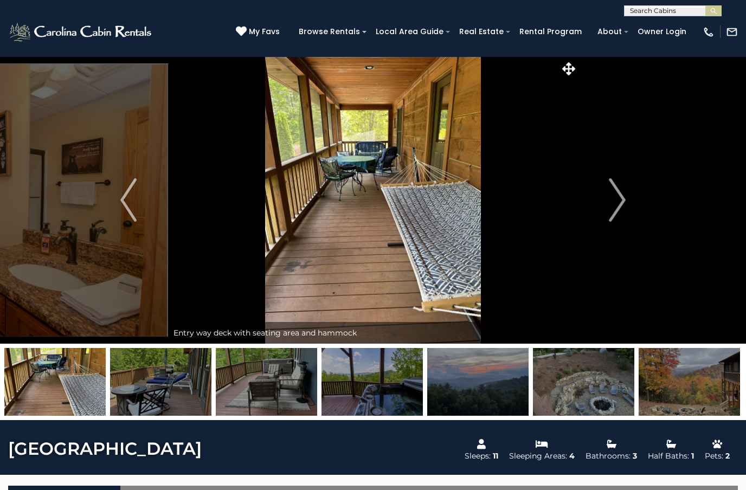
click at [628, 189] on button "Next" at bounding box center [617, 199] width 79 height 287
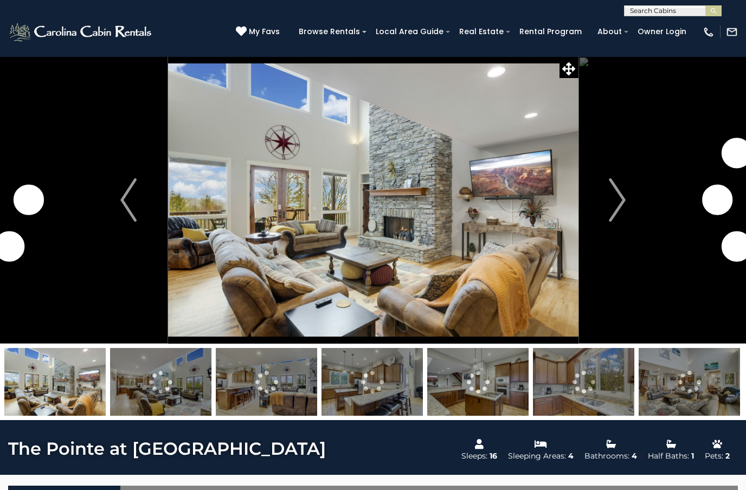
click at [619, 199] on img "Next" at bounding box center [617, 199] width 16 height 43
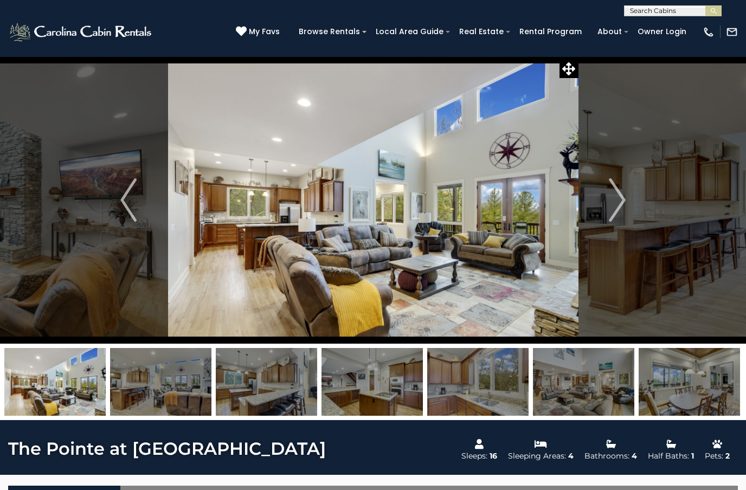
click at [634, 184] on button "Next" at bounding box center [617, 199] width 79 height 287
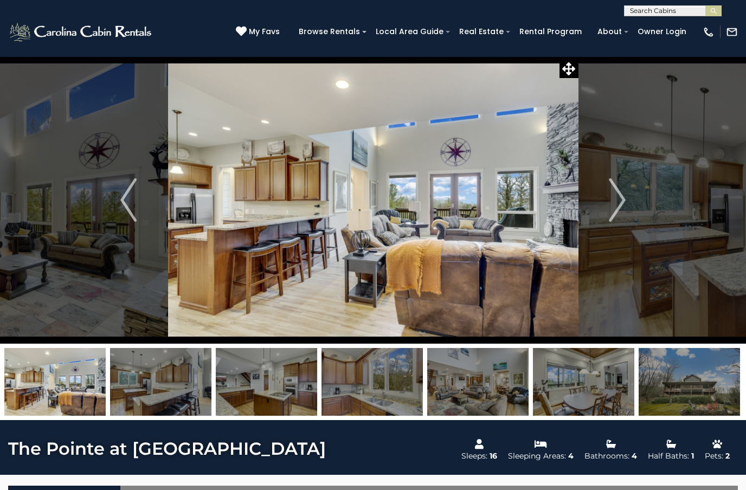
click at [629, 189] on button "Next" at bounding box center [617, 199] width 79 height 287
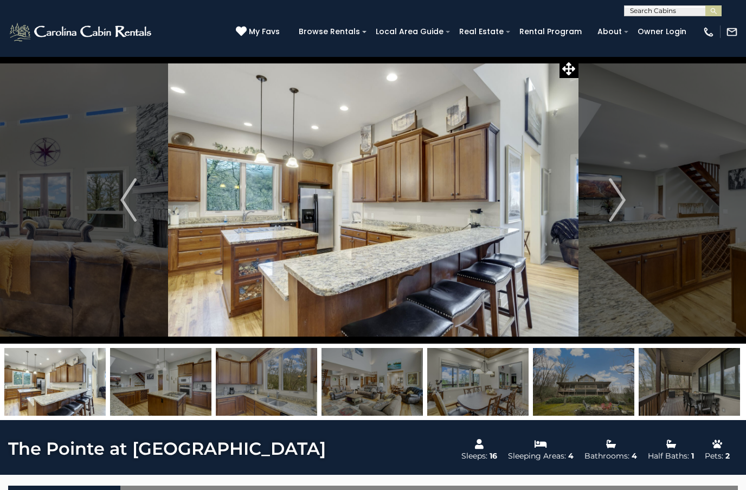
click at [635, 185] on button "Next" at bounding box center [617, 199] width 79 height 287
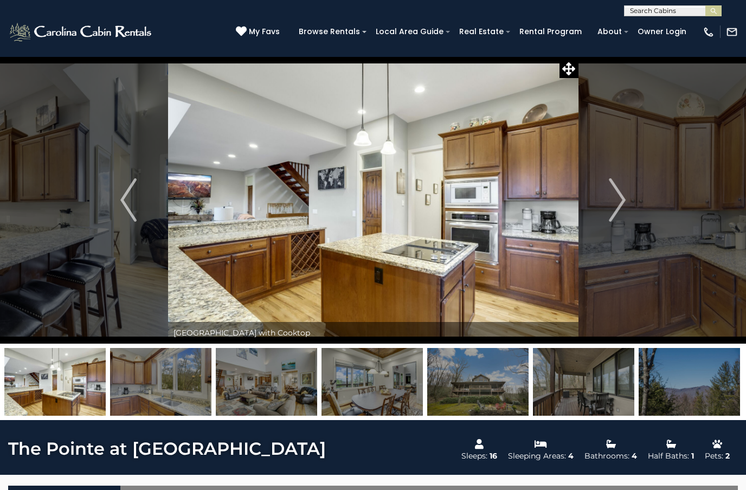
click at [637, 184] on button "Next" at bounding box center [617, 199] width 79 height 287
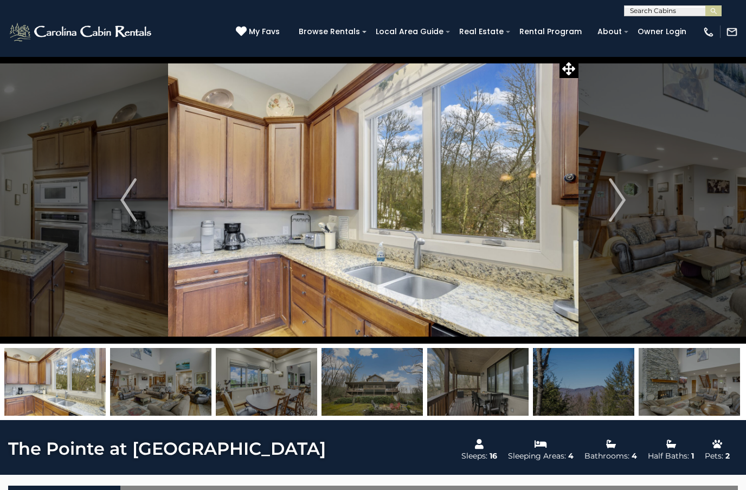
click at [634, 184] on button "Next" at bounding box center [617, 199] width 79 height 287
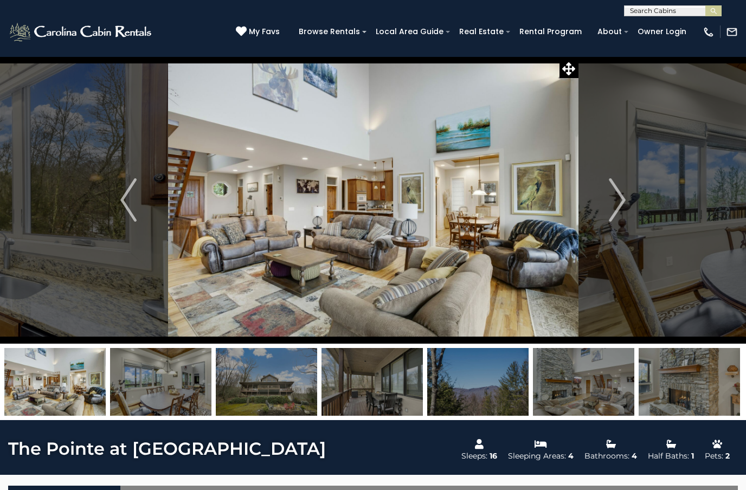
click at [632, 185] on button "Next" at bounding box center [617, 199] width 79 height 287
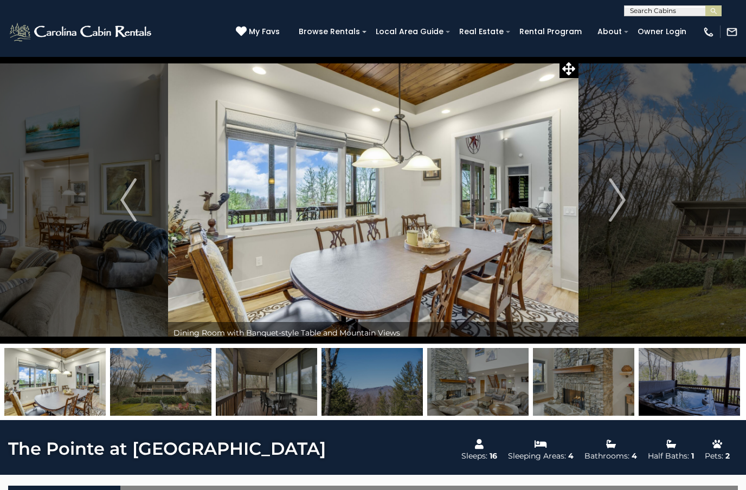
click at [622, 187] on img "Next" at bounding box center [617, 199] width 16 height 43
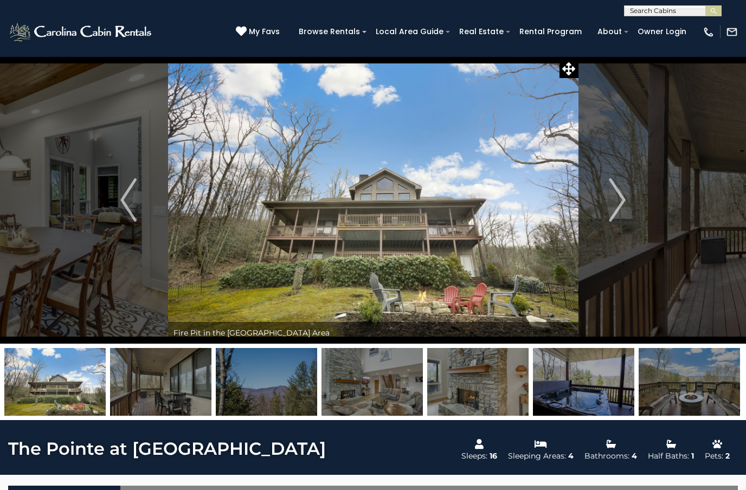
click at [621, 185] on img "Next" at bounding box center [617, 199] width 16 height 43
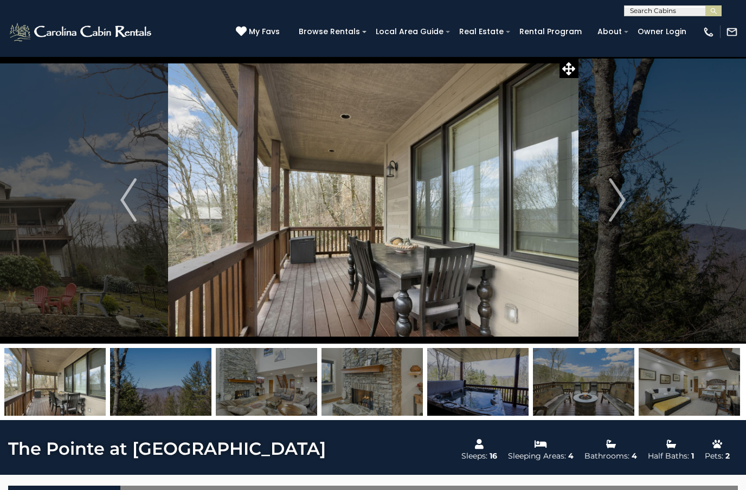
click at [618, 187] on img "Next" at bounding box center [617, 199] width 16 height 43
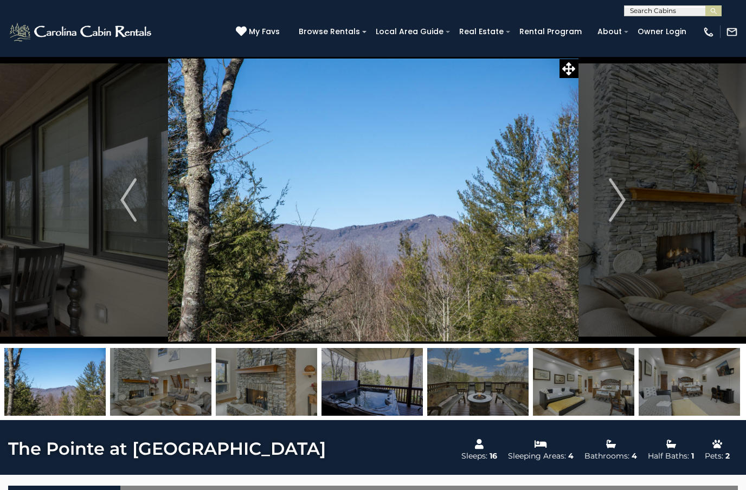
click at [616, 188] on img "Next" at bounding box center [617, 199] width 16 height 43
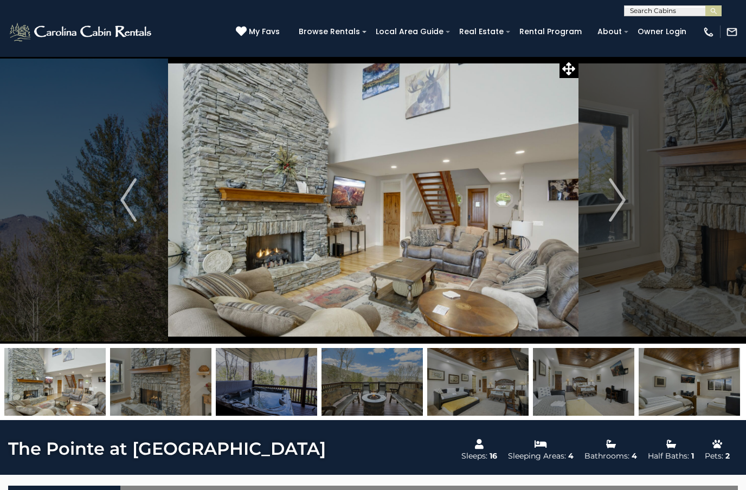
click at [618, 187] on img "Next" at bounding box center [617, 199] width 16 height 43
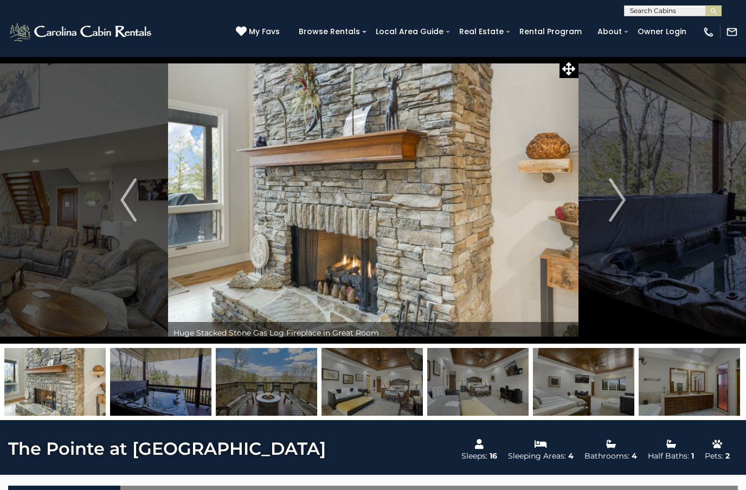
click at [624, 184] on img "Next" at bounding box center [617, 199] width 16 height 43
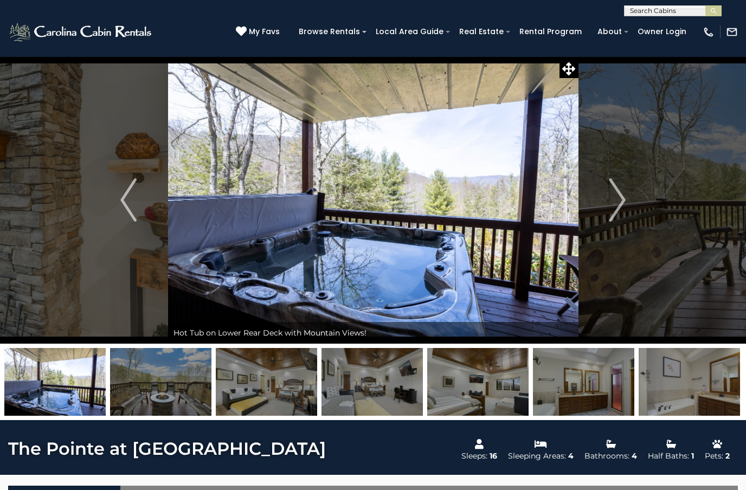
click at [620, 184] on img "Next" at bounding box center [617, 199] width 16 height 43
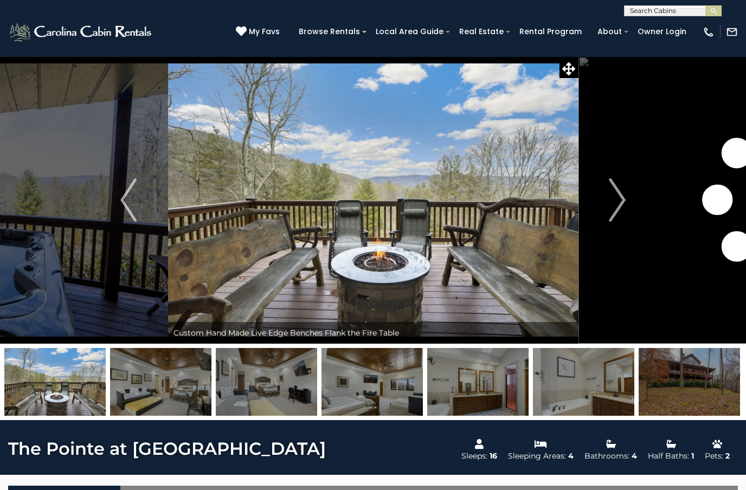
click at [626, 183] on button "Next" at bounding box center [617, 199] width 79 height 287
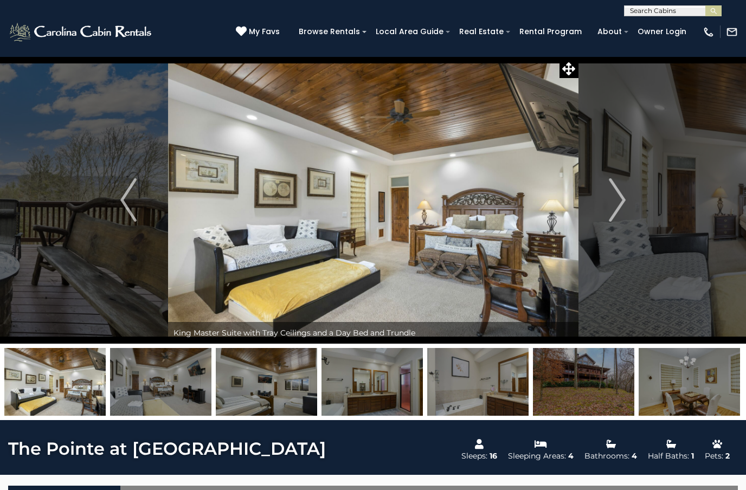
click at [620, 186] on img "Next" at bounding box center [617, 199] width 16 height 43
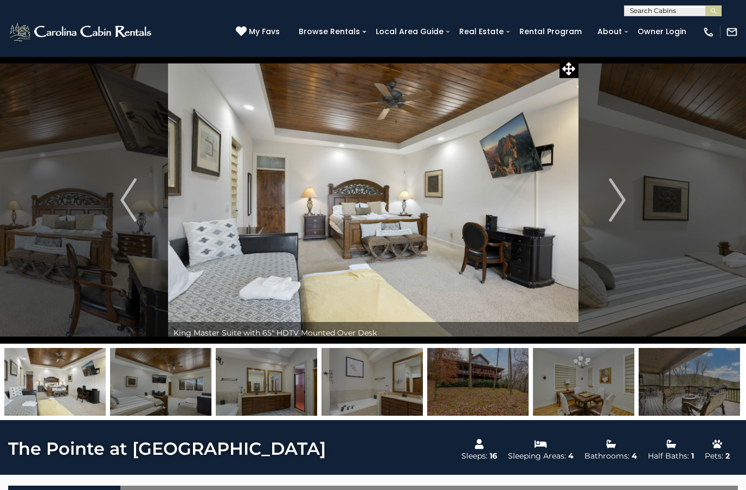
click at [624, 185] on img "Next" at bounding box center [617, 199] width 16 height 43
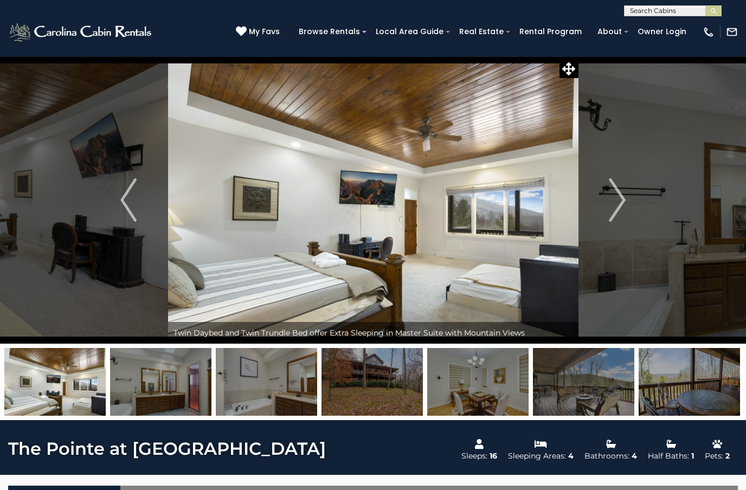
click at [621, 183] on img "Next" at bounding box center [617, 199] width 16 height 43
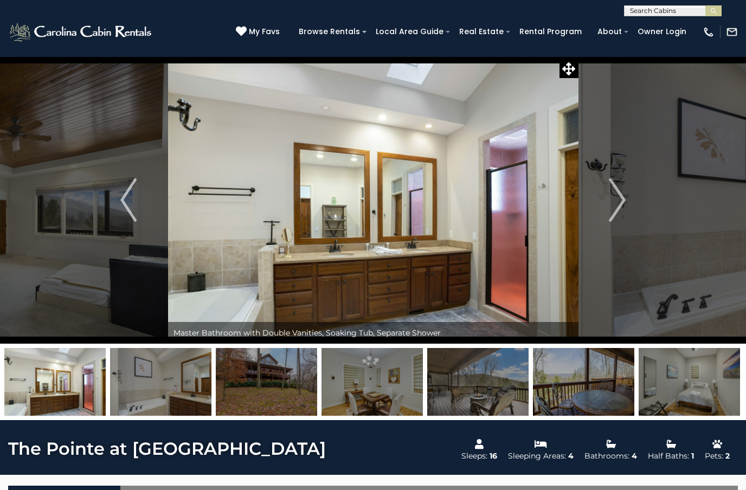
click at [629, 179] on button "Next" at bounding box center [617, 199] width 79 height 287
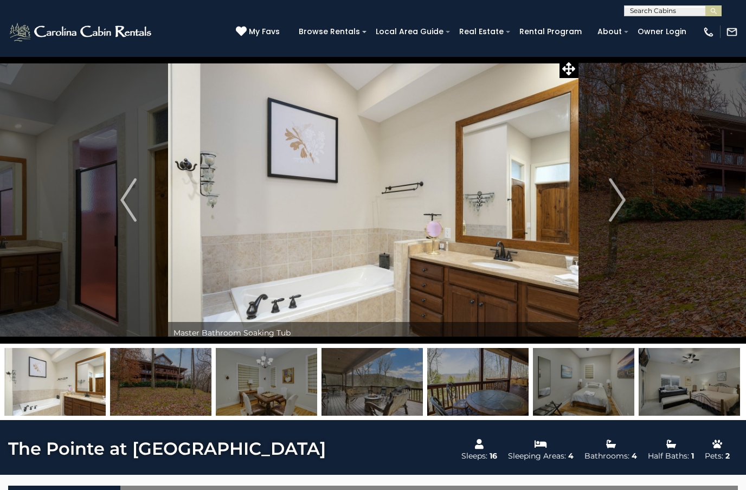
click at [624, 182] on img "Next" at bounding box center [617, 199] width 16 height 43
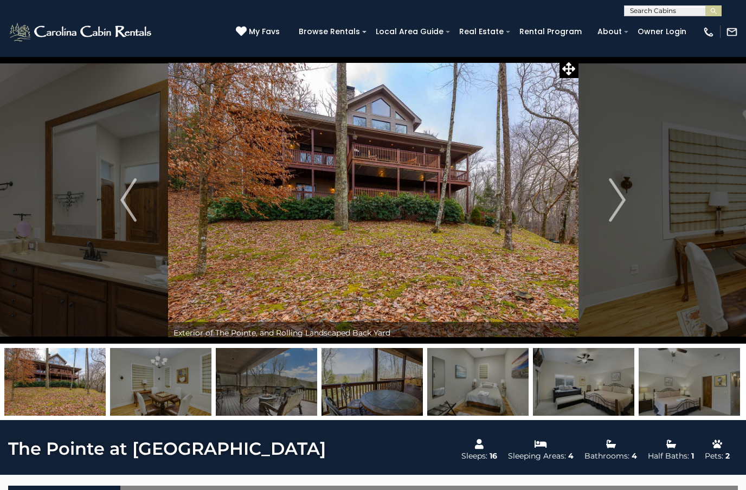
click at [632, 180] on button "Next" at bounding box center [617, 199] width 79 height 287
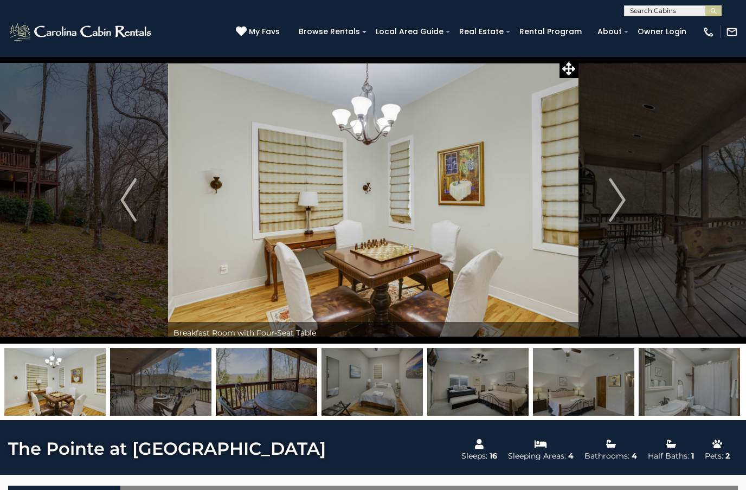
click at [634, 179] on button "Next" at bounding box center [617, 199] width 79 height 287
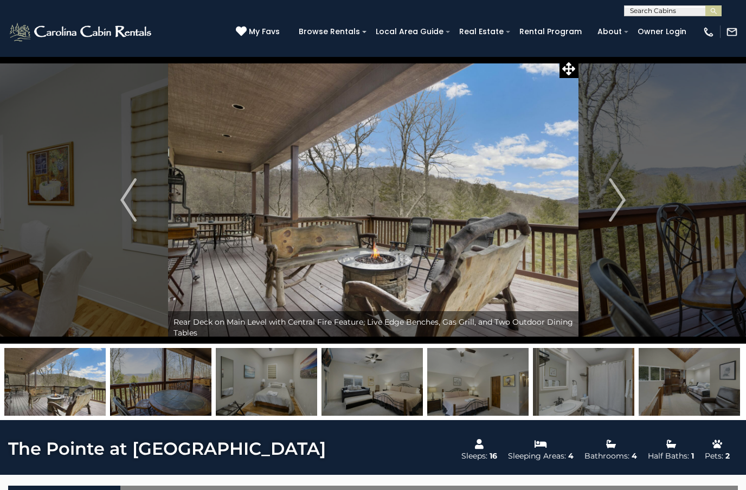
click at [284, 22] on div "My Favs Browse Rentals Local Area Guide Activities & Attractions Area Map Drivi…" at bounding box center [487, 32] width 502 height 28
click at [247, 36] on icon at bounding box center [241, 31] width 11 height 11
